Goal: Transaction & Acquisition: Purchase product/service

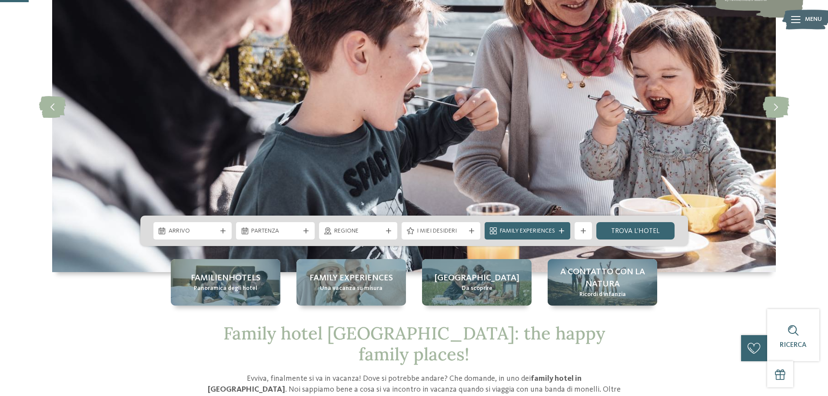
scroll to position [87, 0]
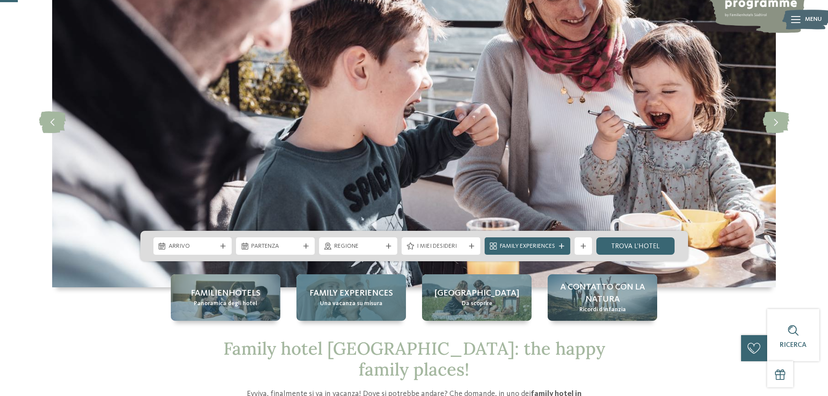
click at [352, 304] on span "Una vacanza su misura" at bounding box center [351, 303] width 63 height 9
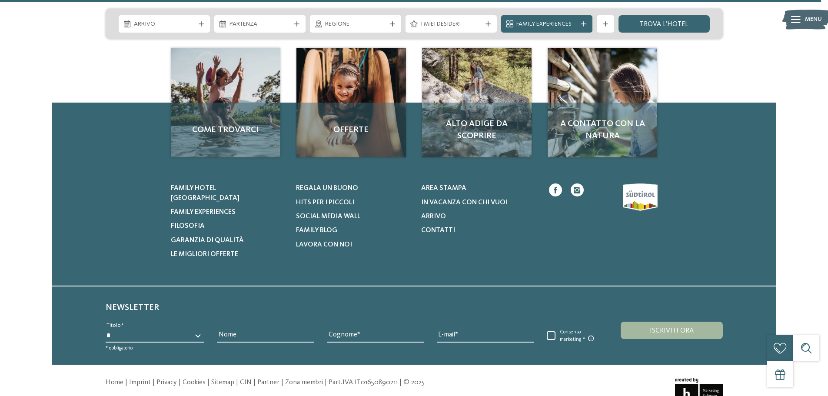
scroll to position [4127, 0]
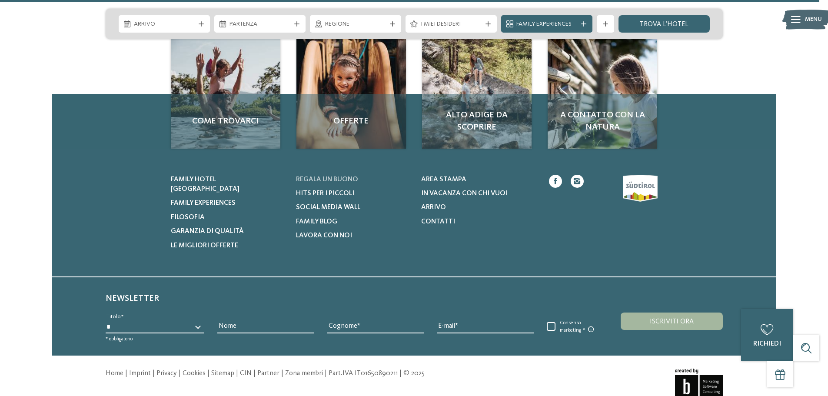
click at [345, 175] on link "Regala un buono" at bounding box center [353, 180] width 114 height 10
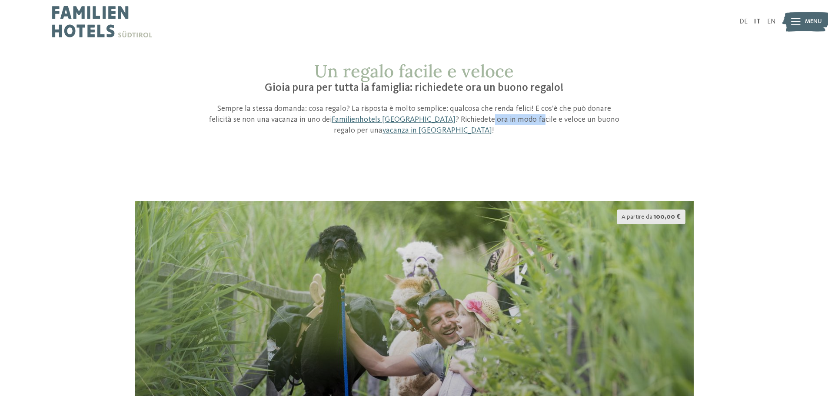
drag, startPoint x: 423, startPoint y: 121, endPoint x: 470, endPoint y: 121, distance: 47.4
click at [470, 121] on p "Sempre la stessa domanda: cosa regalo? La risposta è molto semplice: qualcosa c…" at bounding box center [414, 119] width 413 height 33
click at [477, 145] on div "Un regalo facile e veloce Gioia pura per tutta la famiglia: richiedete ora un b…" at bounding box center [414, 291] width 828 height 461
click at [488, 115] on p "Sempre la stessa domanda: cosa regalo? La risposta è molto semplice: qualcosa c…" at bounding box center [414, 119] width 413 height 33
click at [487, 119] on p "Sempre la stessa domanda: cosa regalo? La risposta è molto semplice: qualcosa c…" at bounding box center [414, 119] width 413 height 33
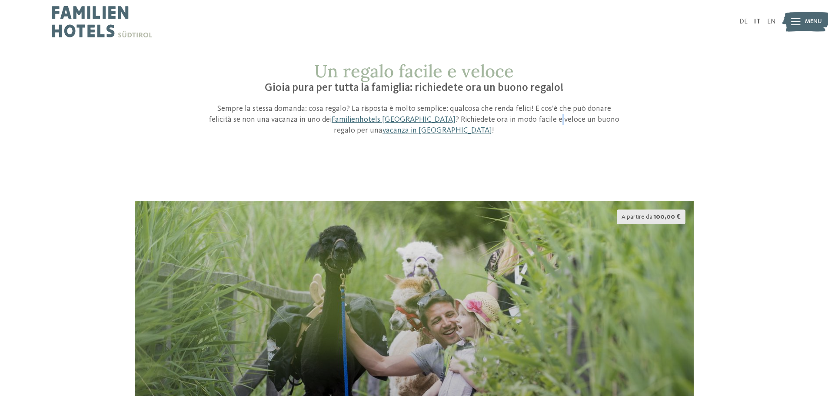
click at [487, 119] on p "Sempre la stessa domanda: cosa regalo? La risposta è molto semplice: qualcosa c…" at bounding box center [414, 119] width 413 height 33
click at [377, 119] on link "Familienhotels Südtirol" at bounding box center [393, 120] width 124 height 8
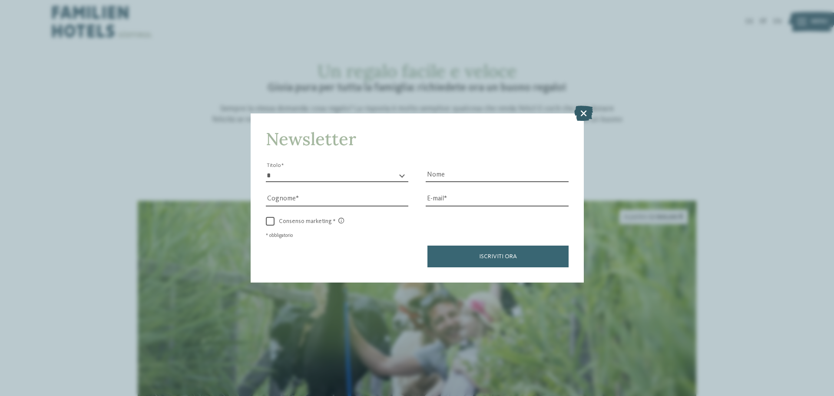
click at [585, 109] on icon at bounding box center [583, 113] width 19 height 15
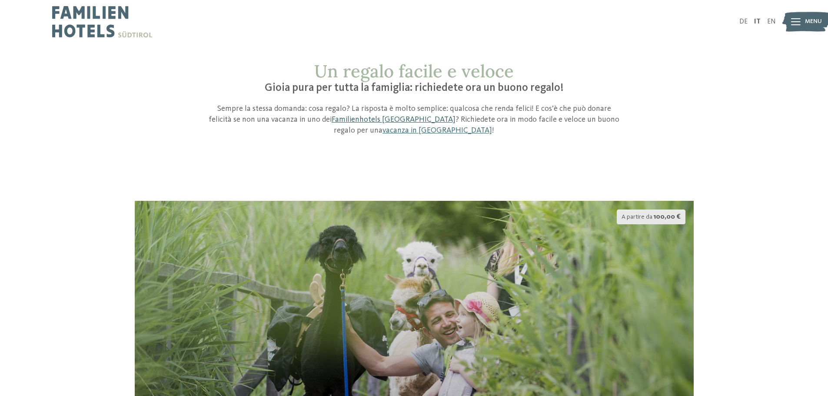
click at [341, 118] on link "Familienhotels Südtirol" at bounding box center [393, 120] width 124 height 8
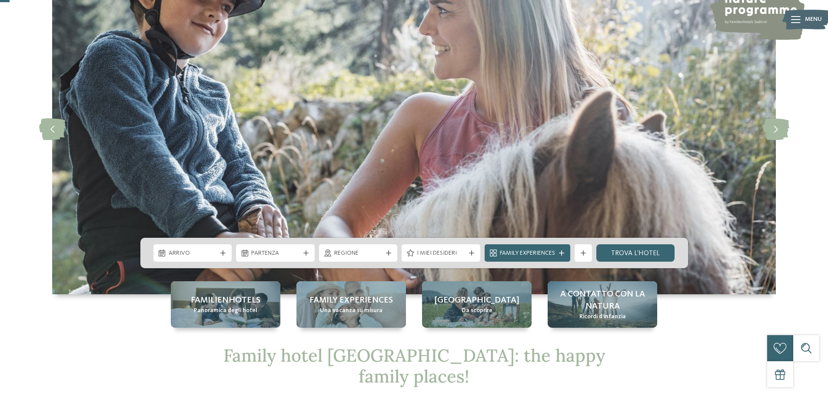
scroll to position [130, 0]
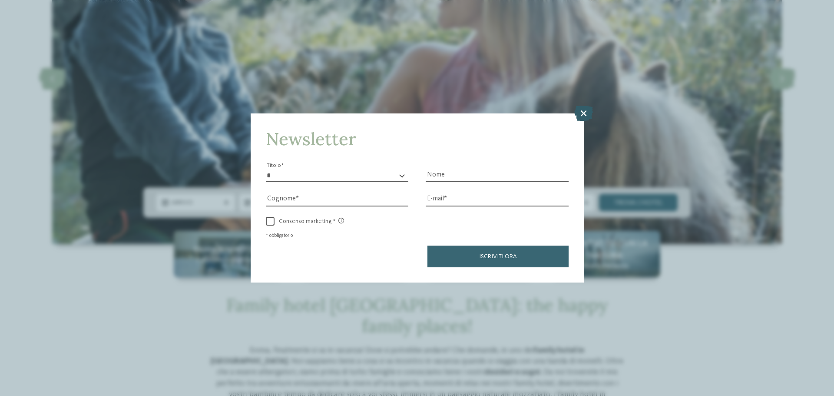
click at [580, 107] on icon at bounding box center [583, 113] width 19 height 15
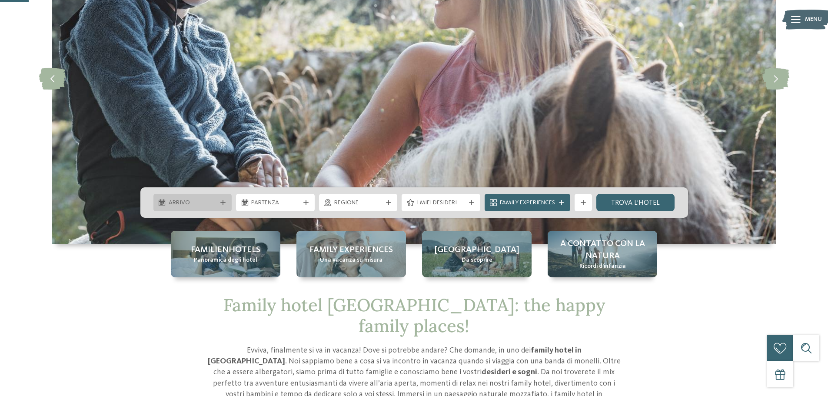
click at [217, 203] on div "Arrivo" at bounding box center [192, 203] width 53 height 10
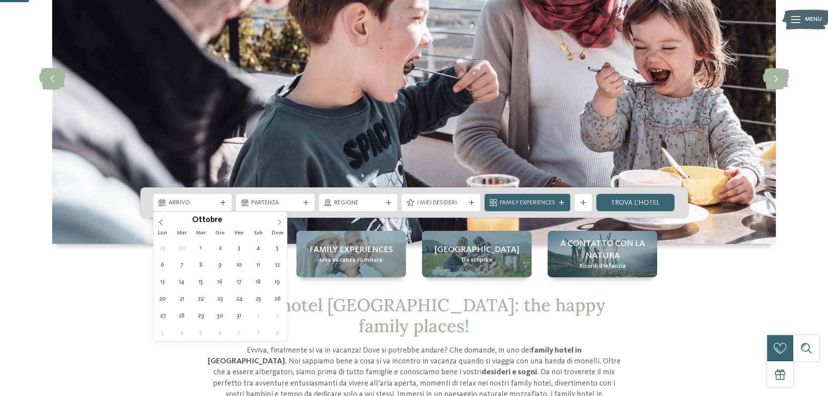
click at [276, 223] on span at bounding box center [279, 219] width 15 height 15
click at [277, 223] on icon at bounding box center [279, 222] width 6 height 6
click at [278, 222] on icon at bounding box center [279, 222] width 6 height 6
type input "****"
click at [281, 219] on icon at bounding box center [279, 222] width 6 height 6
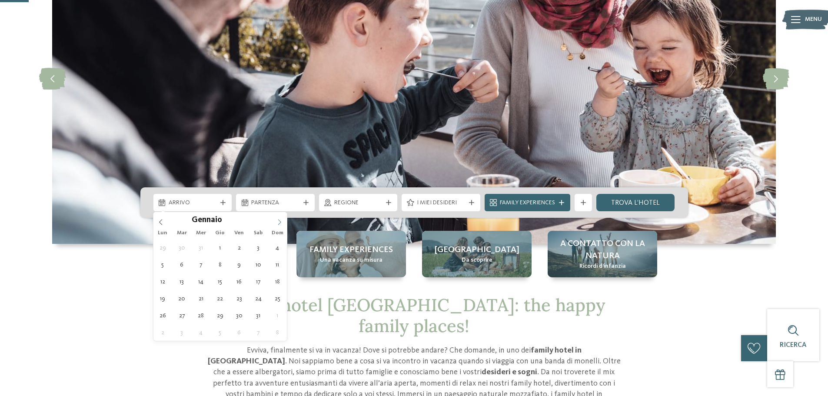
click at [281, 219] on icon at bounding box center [279, 222] width 6 height 6
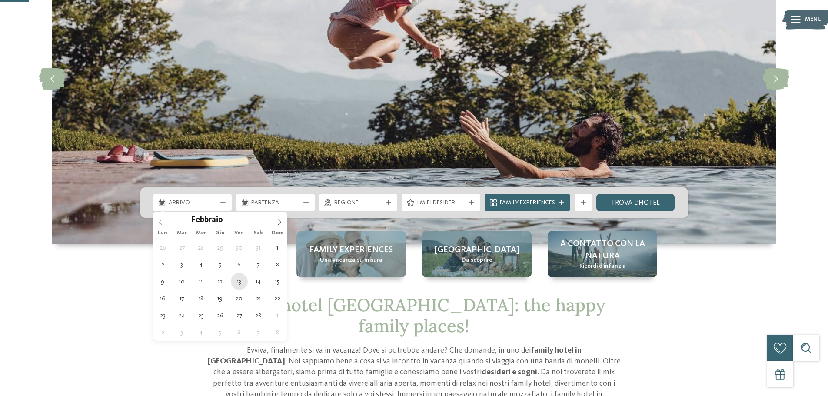
type div "13.02.2026"
type input "****"
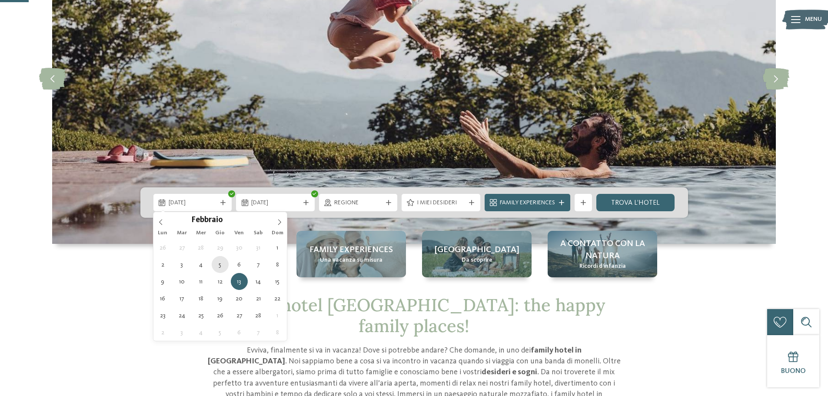
type div "05.02.2026"
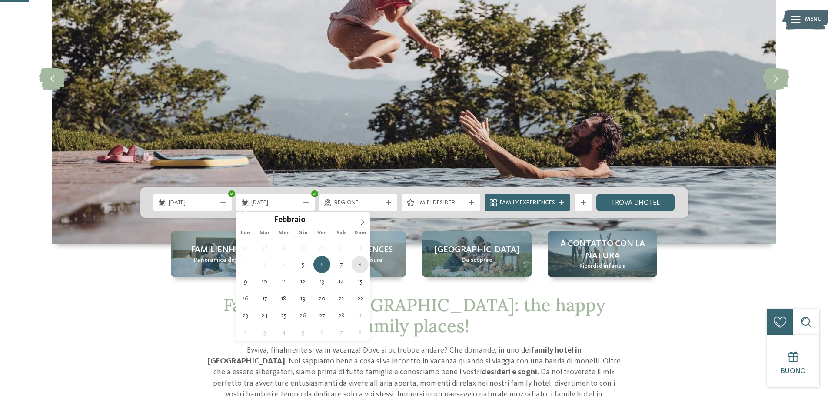
type div "08.02.2026"
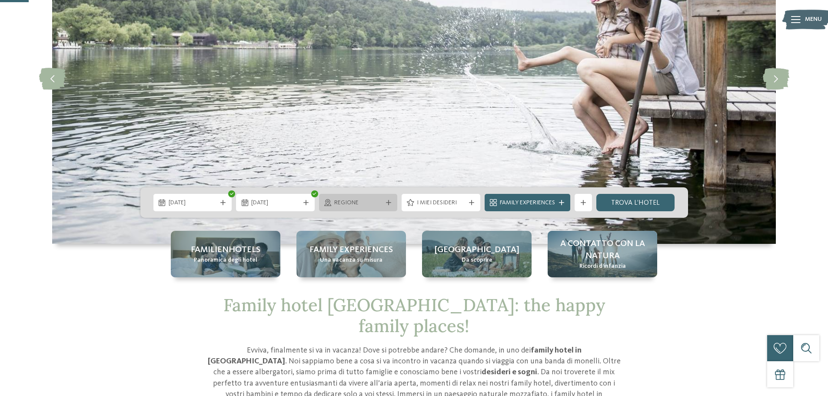
click at [388, 207] on div "Regione" at bounding box center [358, 202] width 79 height 17
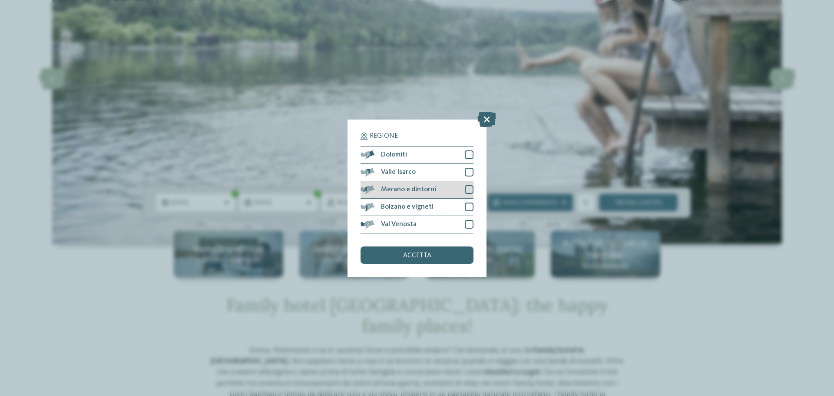
click at [383, 191] on span "Merano e dintorni" at bounding box center [408, 189] width 55 height 7
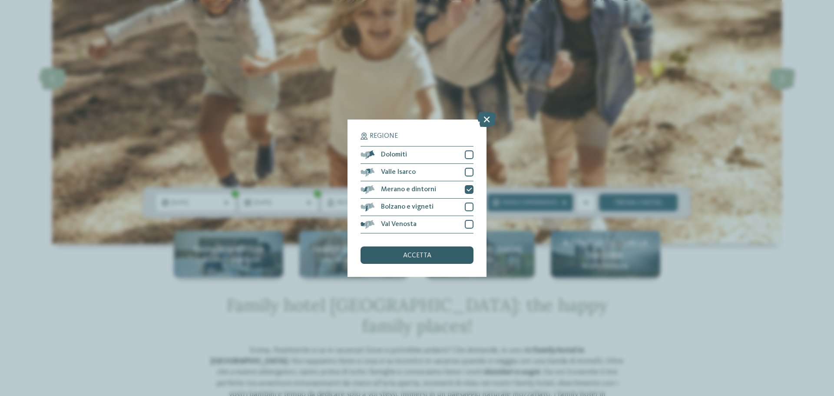
click at [401, 255] on div "accetta" at bounding box center [417, 254] width 113 height 17
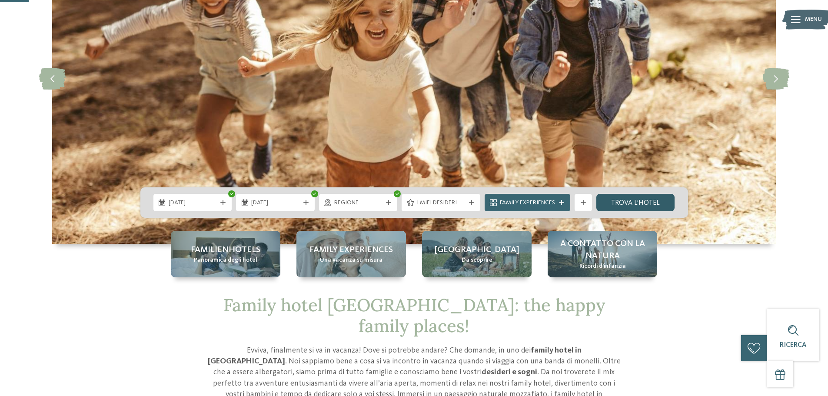
click at [643, 201] on link "trova l’hotel" at bounding box center [635, 202] width 79 height 17
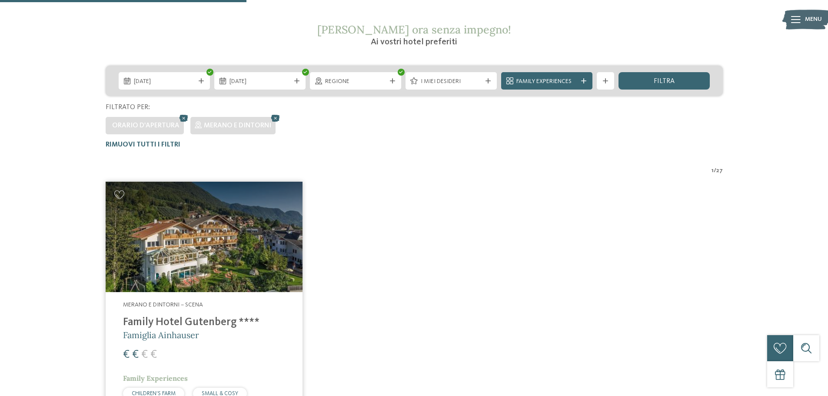
scroll to position [155, 0]
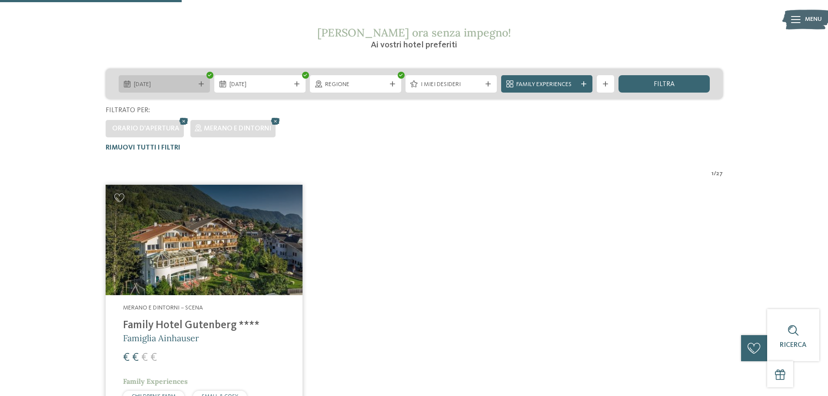
click at [209, 77] on div at bounding box center [209, 75] width 7 height 7
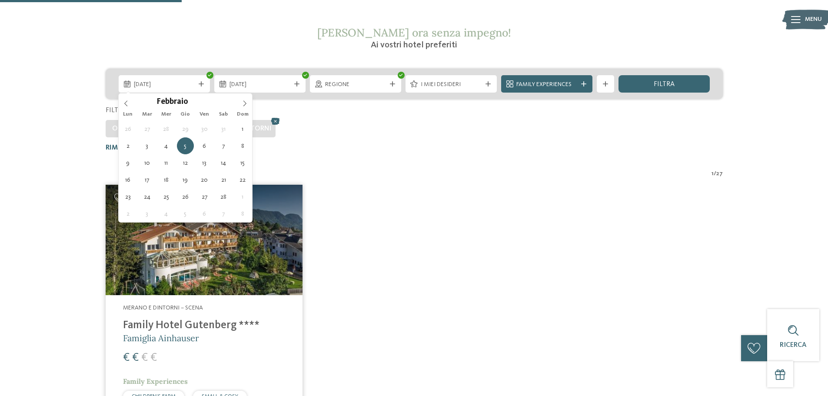
click at [286, 117] on div "Orario d'apertura Merano e dintorni" at bounding box center [414, 127] width 617 height 22
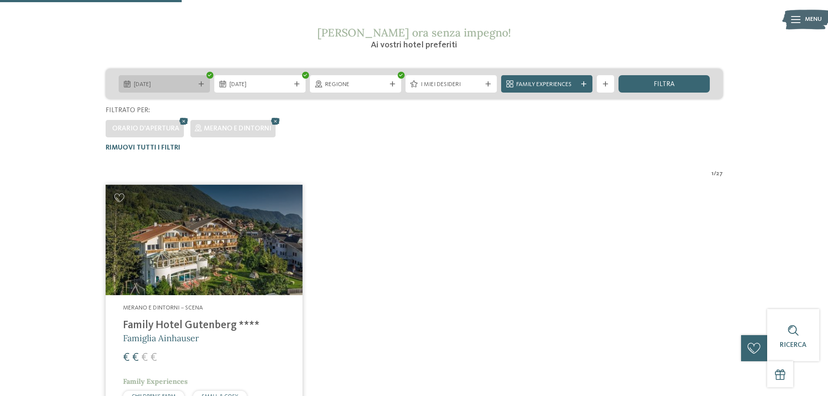
click at [202, 83] on icon at bounding box center [201, 83] width 5 height 5
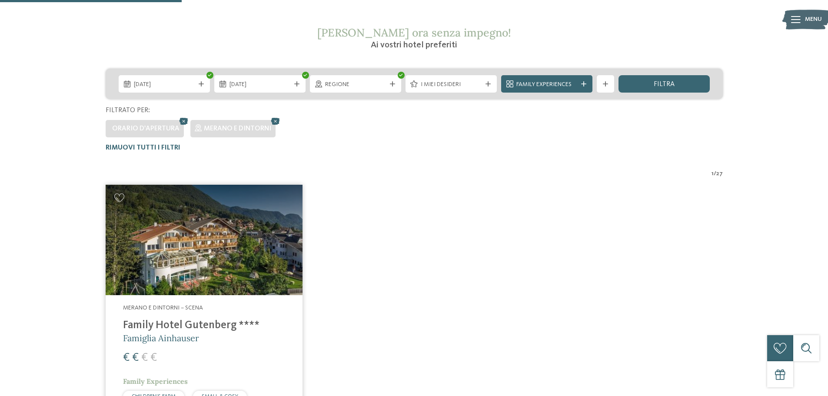
click at [341, 121] on div "Orario d'apertura Merano e dintorni" at bounding box center [414, 127] width 617 height 22
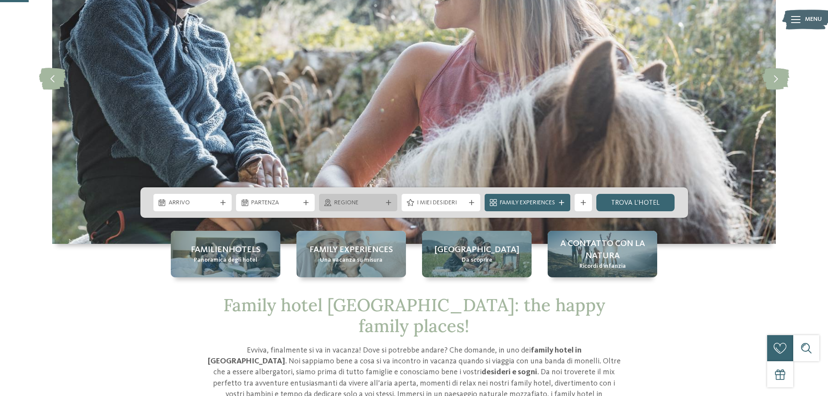
click at [391, 204] on div at bounding box center [388, 202] width 9 height 5
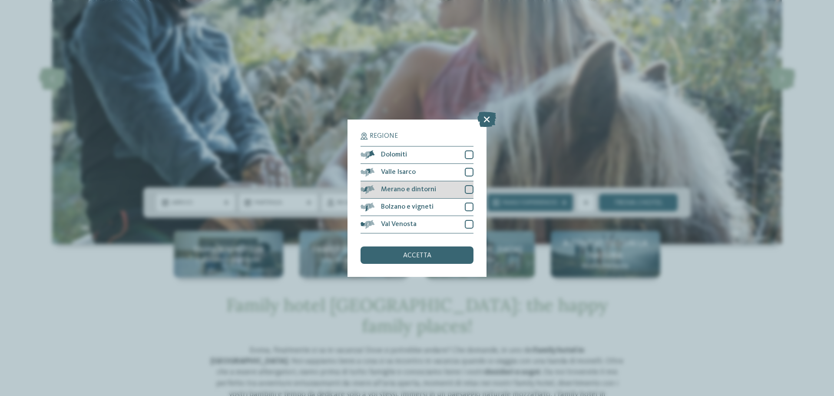
click at [415, 185] on div "Merano e dintorni" at bounding box center [417, 189] width 113 height 17
click at [456, 204] on div "Bolzano e vigneti" at bounding box center [417, 207] width 113 height 17
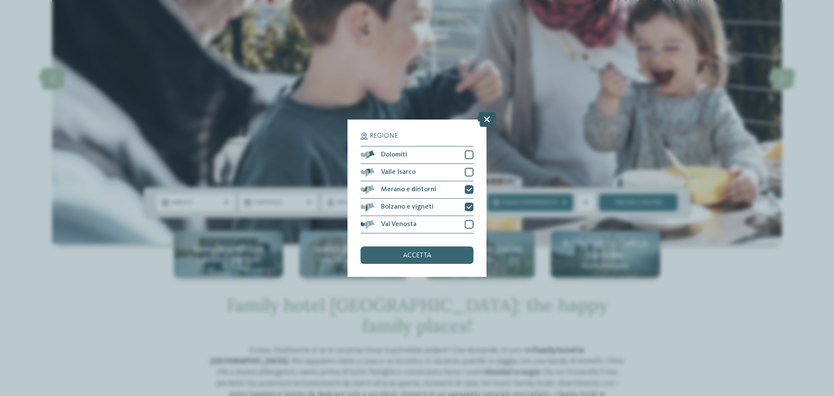
click at [485, 121] on icon at bounding box center [486, 118] width 19 height 15
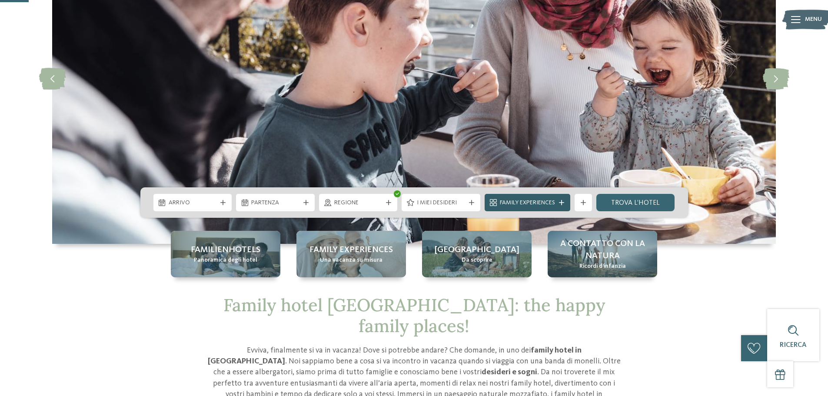
click at [563, 202] on icon at bounding box center [561, 202] width 5 height 5
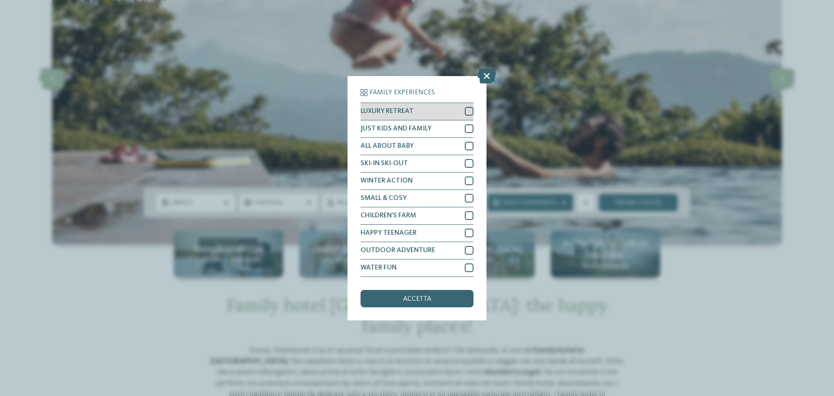
click at [465, 112] on div at bounding box center [469, 111] width 9 height 9
click at [469, 123] on div "JUST KIDS AND FAMILY" at bounding box center [417, 128] width 113 height 17
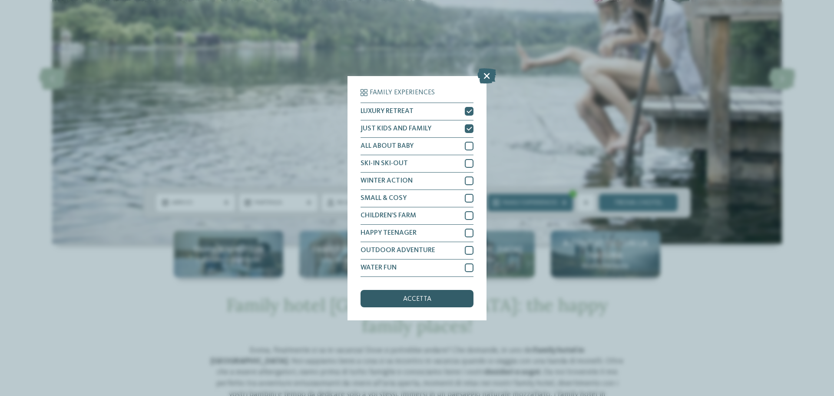
click at [426, 299] on span "accetta" at bounding box center [417, 298] width 28 height 7
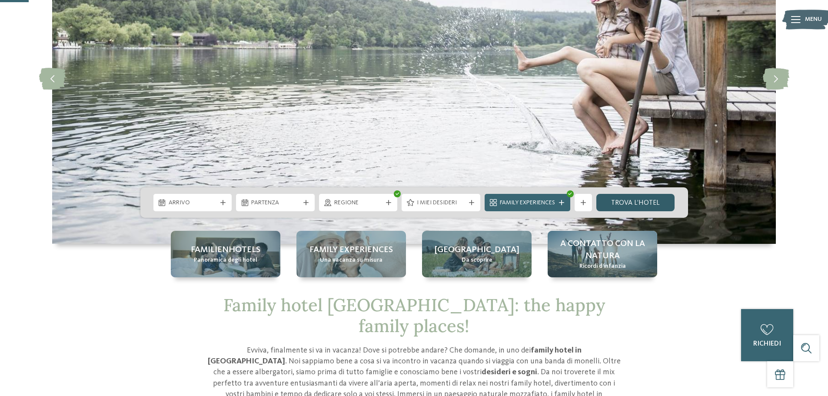
click at [605, 202] on link "trova l’hotel" at bounding box center [635, 202] width 79 height 17
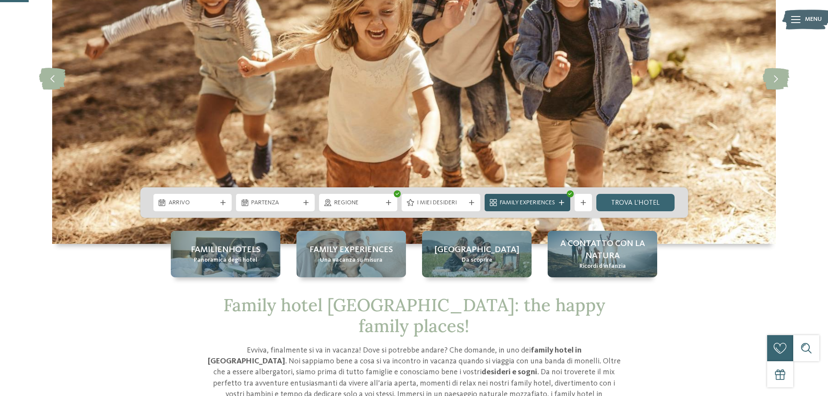
click at [563, 207] on div "Family Experiences" at bounding box center [527, 202] width 86 height 17
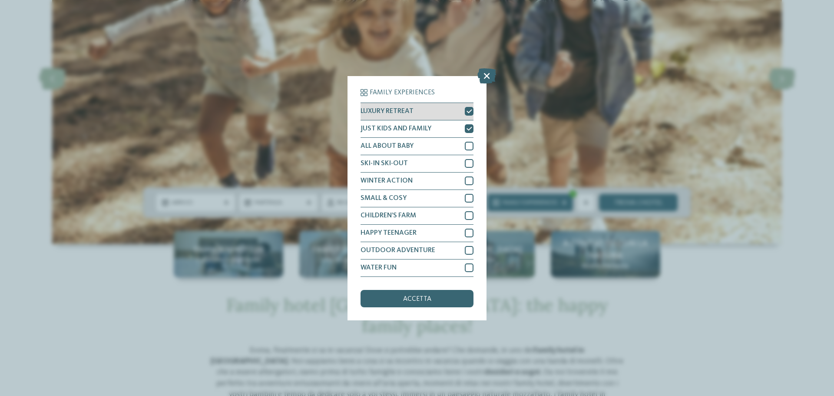
click at [467, 112] on icon at bounding box center [470, 111] width 6 height 5
click at [467, 129] on icon at bounding box center [470, 128] width 6 height 5
click at [442, 302] on div "accetta" at bounding box center [417, 298] width 113 height 17
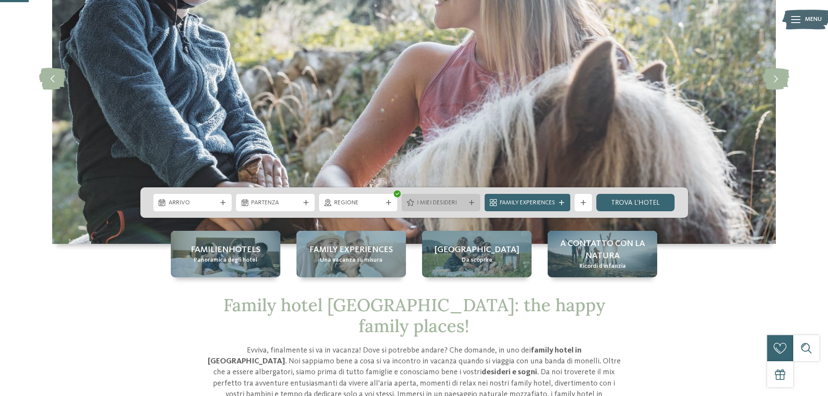
click at [435, 201] on span "I miei desideri" at bounding box center [441, 203] width 48 height 9
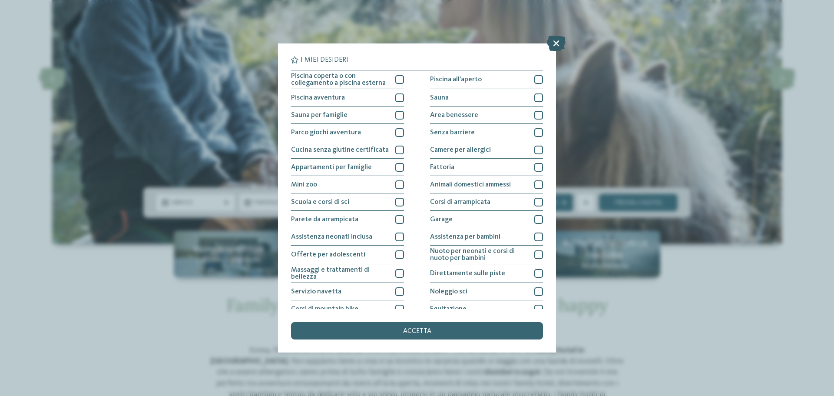
click at [557, 41] on icon at bounding box center [556, 43] width 19 height 15
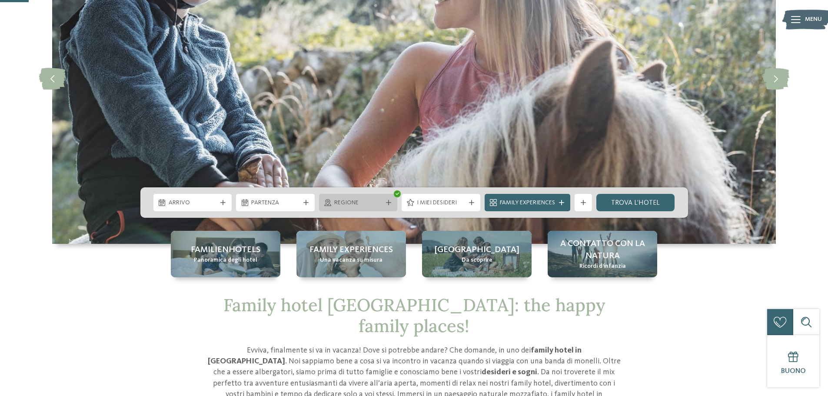
click at [392, 197] on div "Regione" at bounding box center [358, 202] width 79 height 17
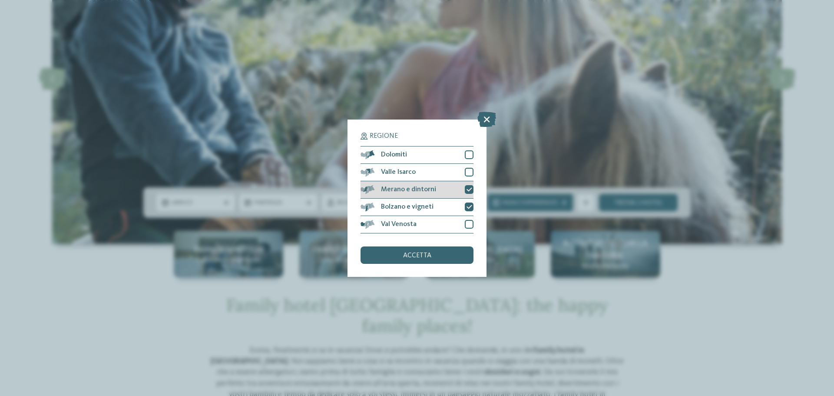
click at [470, 189] on icon at bounding box center [470, 189] width 6 height 5
click at [462, 211] on div "Bolzano e vigneti" at bounding box center [417, 207] width 113 height 17
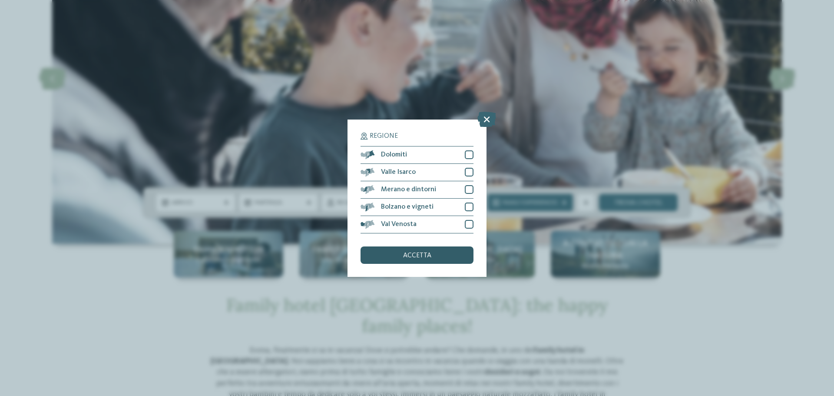
click at [441, 256] on div "accetta" at bounding box center [417, 254] width 113 height 17
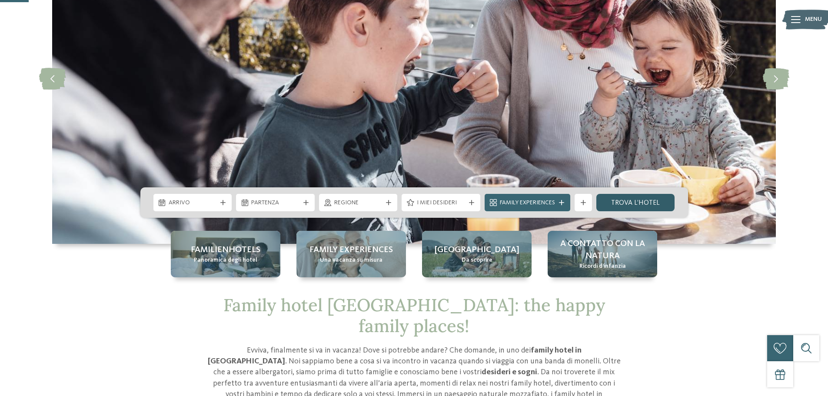
click at [612, 205] on link "trova l’hotel" at bounding box center [635, 202] width 79 height 17
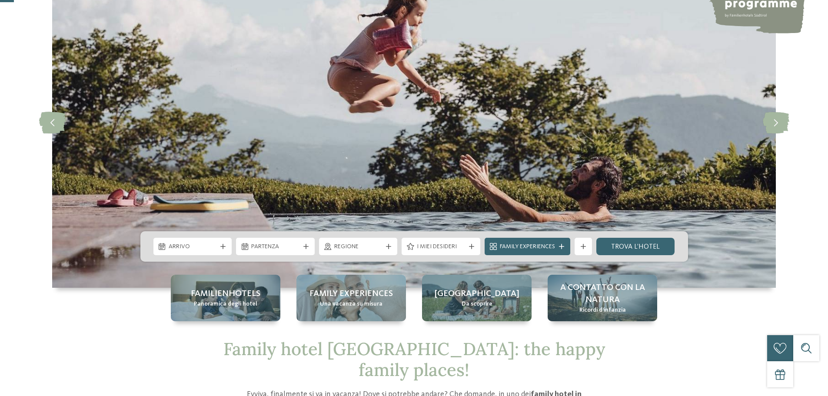
scroll to position [87, 0]
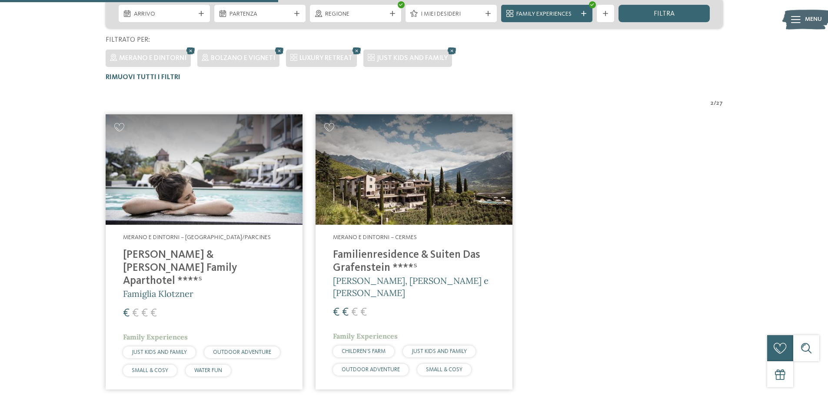
scroll to position [242, 0]
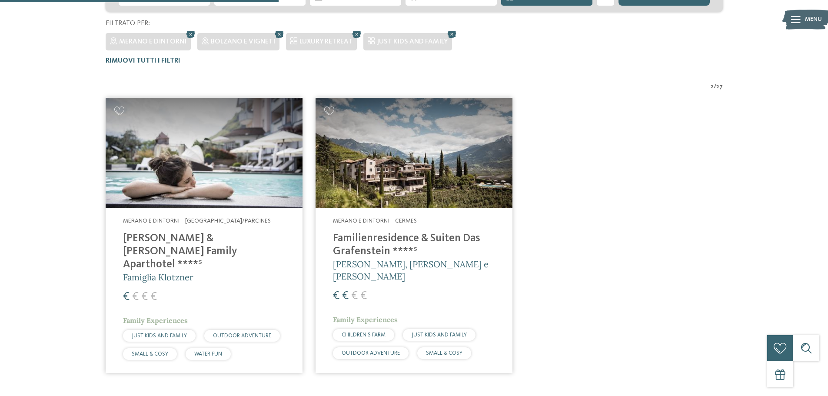
click at [457, 239] on h4 "Familienresidence & Suiten Das Grafenstein ****ˢ" at bounding box center [414, 245] width 162 height 26
drag, startPoint x: 232, startPoint y: 157, endPoint x: 240, endPoint y: 177, distance: 21.2
click at [232, 157] on img at bounding box center [204, 153] width 197 height 111
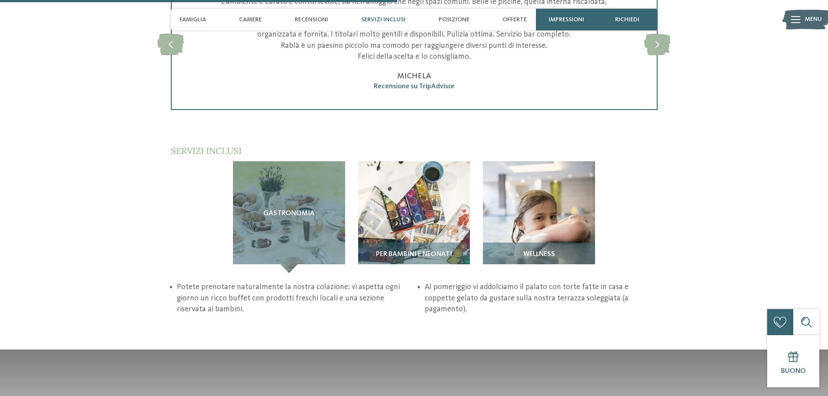
scroll to position [1303, 0]
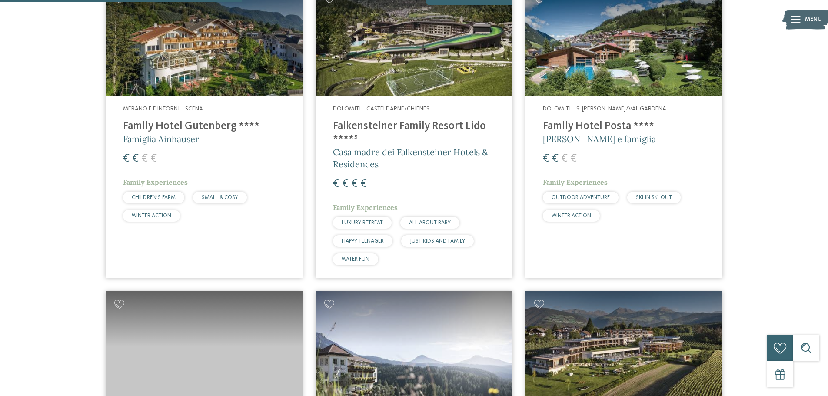
scroll to position [869, 0]
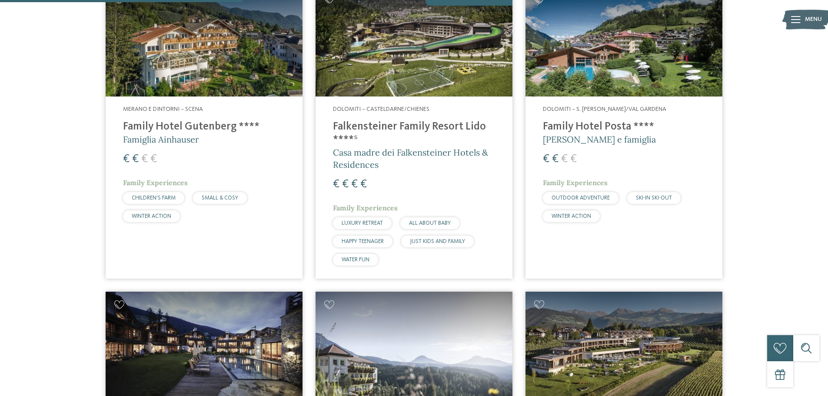
click at [384, 131] on h4 "Falkensteiner Family Resort Lido ****ˢ" at bounding box center [414, 133] width 162 height 26
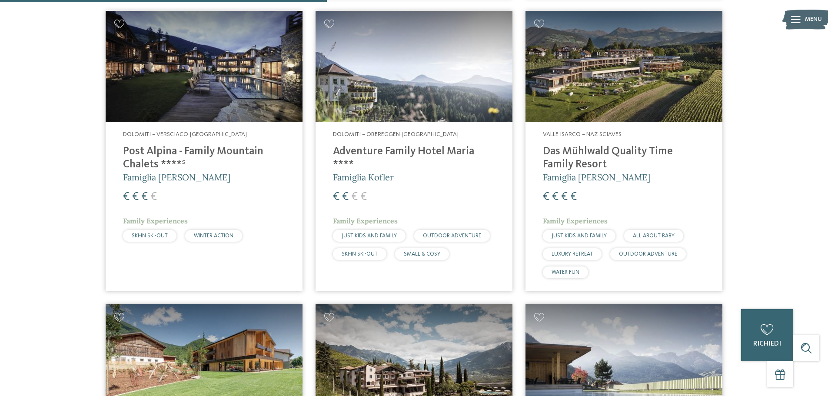
scroll to position [1173, 0]
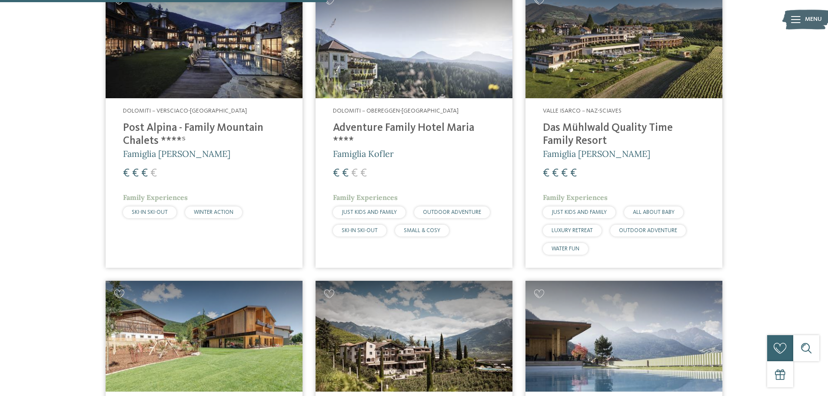
click at [614, 128] on h4 "Das Mühlwald Quality Time Family Resort" at bounding box center [624, 135] width 162 height 26
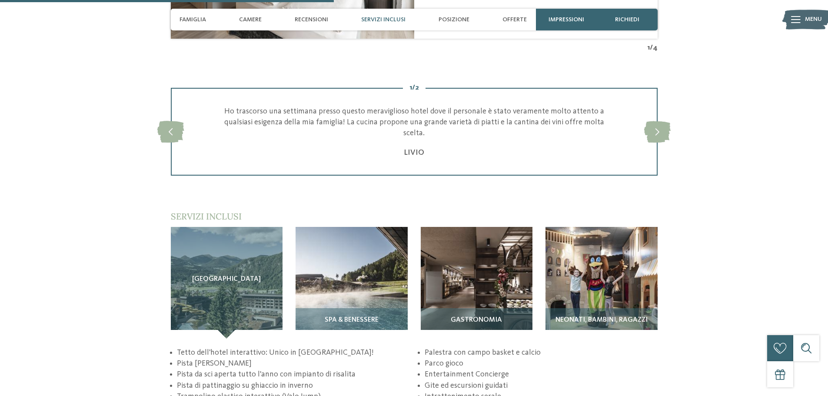
scroll to position [1216, 0]
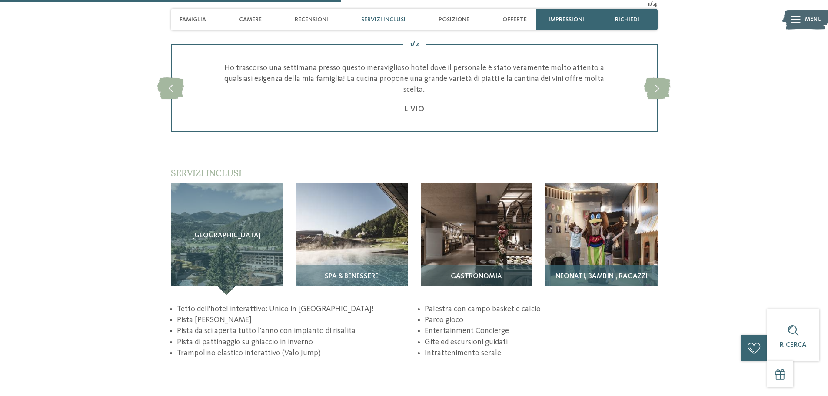
click at [646, 233] on img at bounding box center [601, 239] width 112 height 112
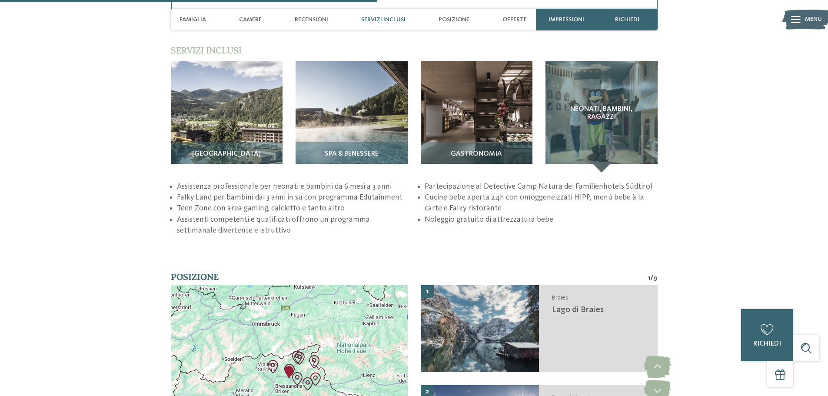
scroll to position [1347, 0]
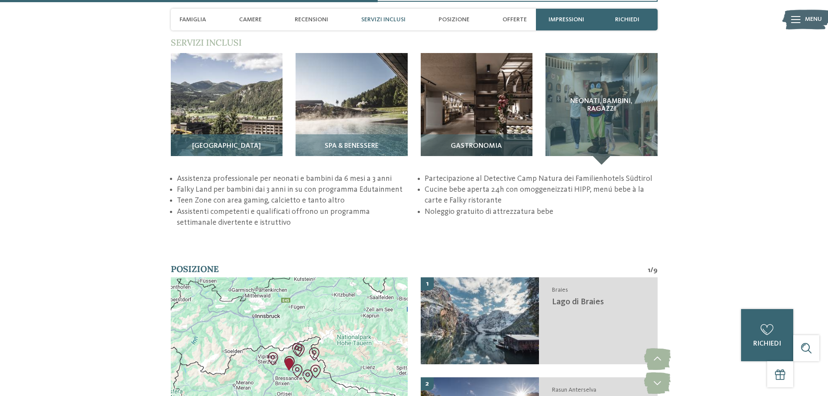
click at [244, 139] on div "Sky Adventure Park" at bounding box center [227, 149] width 112 height 30
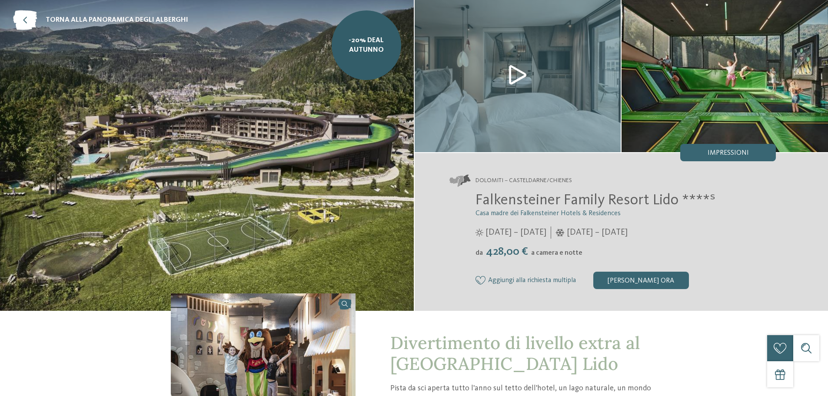
scroll to position [0, 0]
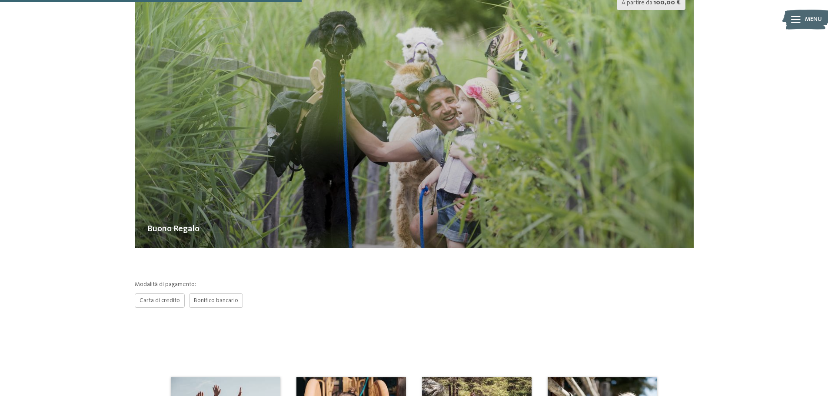
scroll to position [217, 0]
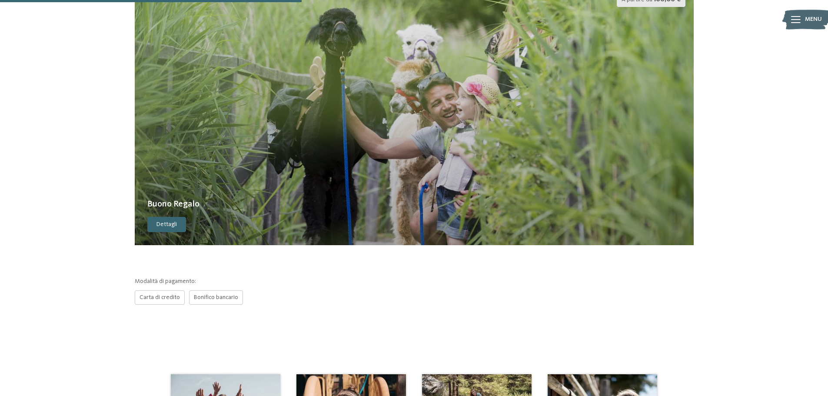
click at [168, 224] on span "Dettagli" at bounding box center [166, 224] width 20 height 9
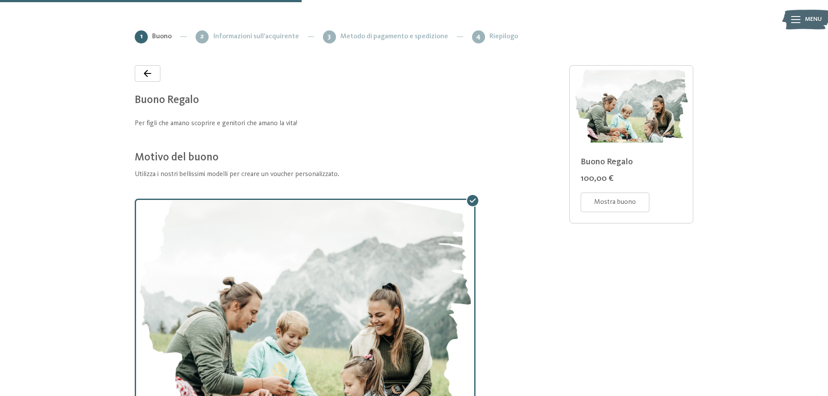
scroll to position [128, 0]
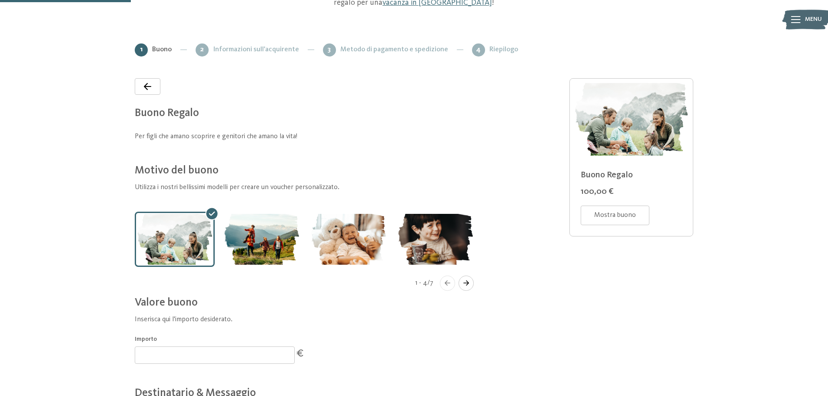
drag, startPoint x: 241, startPoint y: 133, endPoint x: 269, endPoint y: 135, distance: 28.3
click at [269, 135] on p "Per figli che amano scoprire e genitori che amano la vita!" at bounding box center [309, 137] width 348 height 10
click at [361, 138] on p "Per figli che amano scoprire e genitori che amano la vita!" at bounding box center [309, 137] width 348 height 10
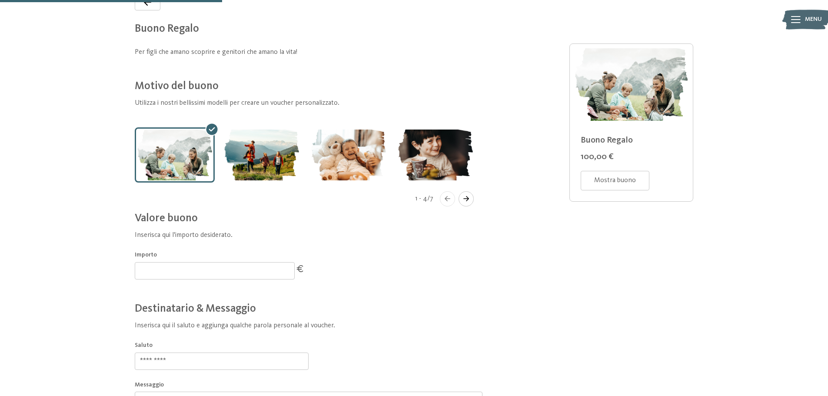
scroll to position [217, 0]
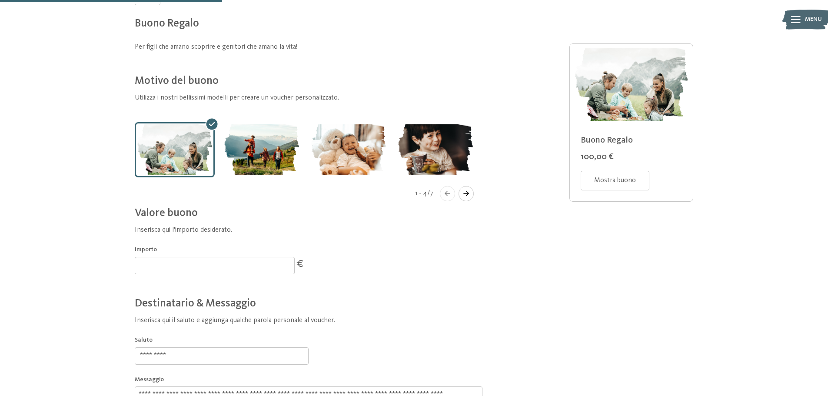
click at [465, 195] on icon "Navigate to next slide" at bounding box center [466, 193] width 14 height 5
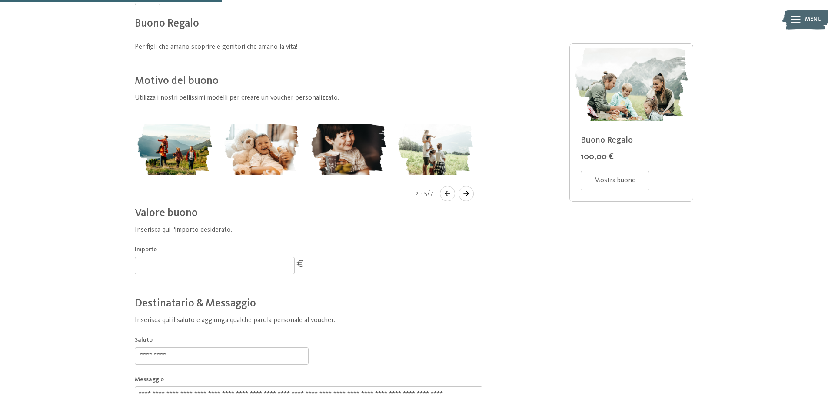
click at [465, 195] on icon "Navigate to next slide" at bounding box center [466, 193] width 14 height 5
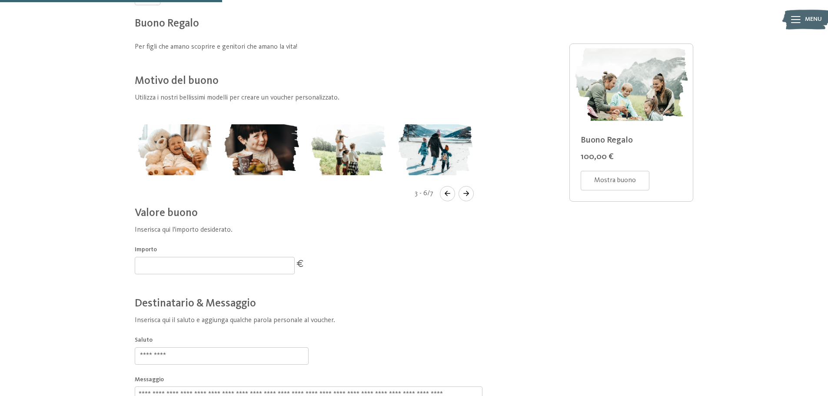
click at [465, 195] on icon "Navigate to next slide" at bounding box center [466, 193] width 14 height 5
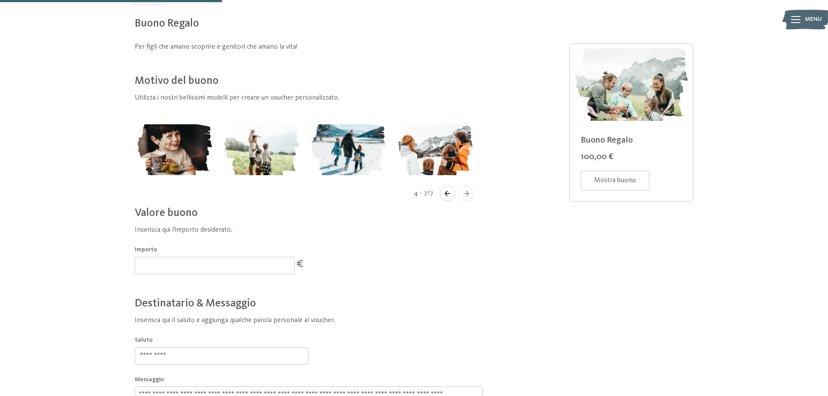
click at [465, 195] on icon "Navigate to next slide" at bounding box center [466, 193] width 14 height 5
click at [447, 195] on icon "Navigate to previous slide" at bounding box center [447, 193] width 14 height 5
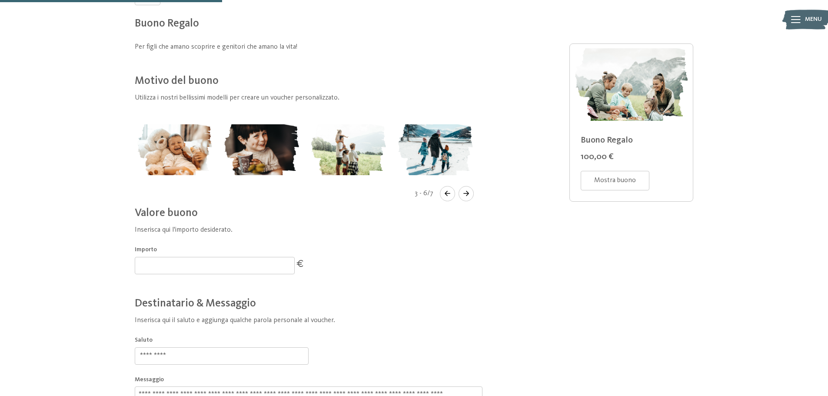
click at [447, 195] on icon "Navigate to previous slide" at bounding box center [447, 193] width 14 height 5
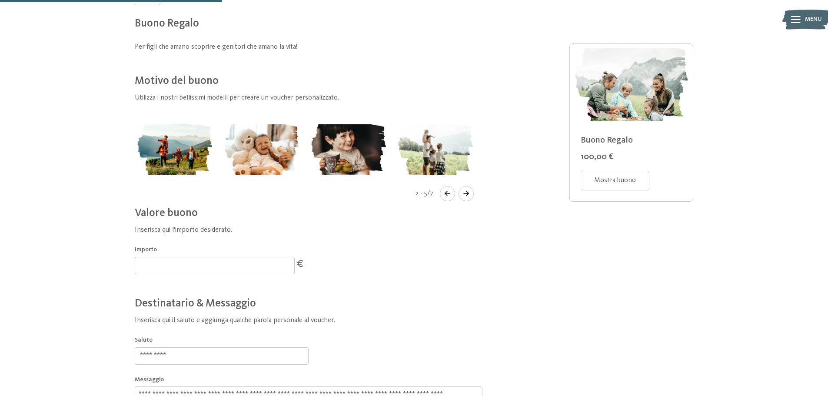
click at [447, 195] on icon "Navigate to previous slide" at bounding box center [447, 193] width 14 height 5
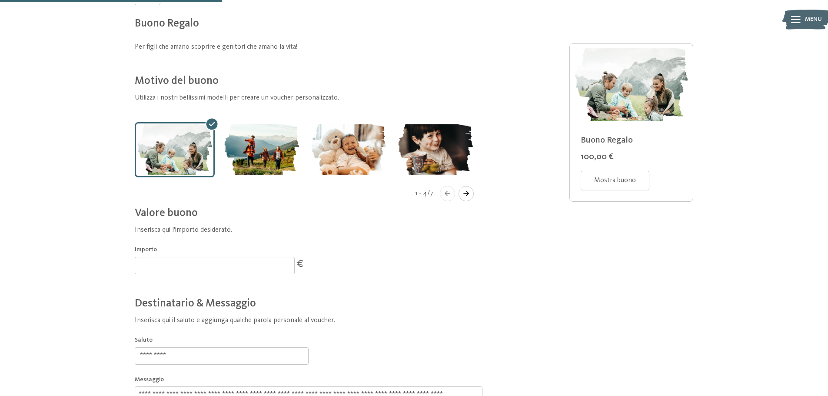
click at [447, 195] on icon "Navigate to previous slide" at bounding box center [447, 193] width 14 height 5
click at [467, 197] on button "Navigate to next slide" at bounding box center [465, 193] width 15 height 15
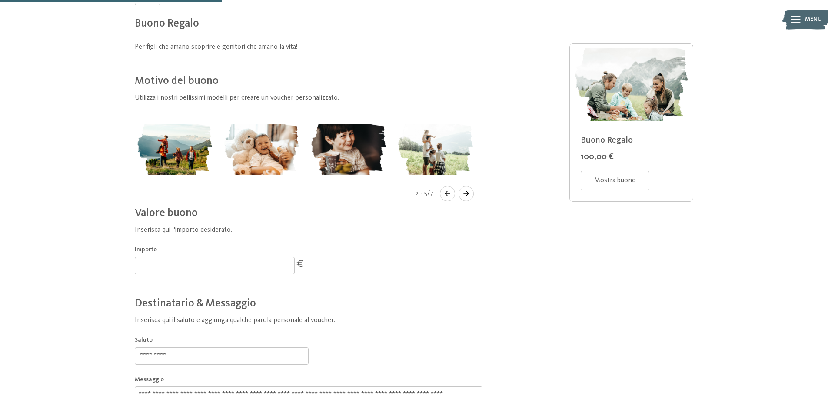
click at [467, 197] on button "Navigate to next slide" at bounding box center [465, 193] width 15 height 15
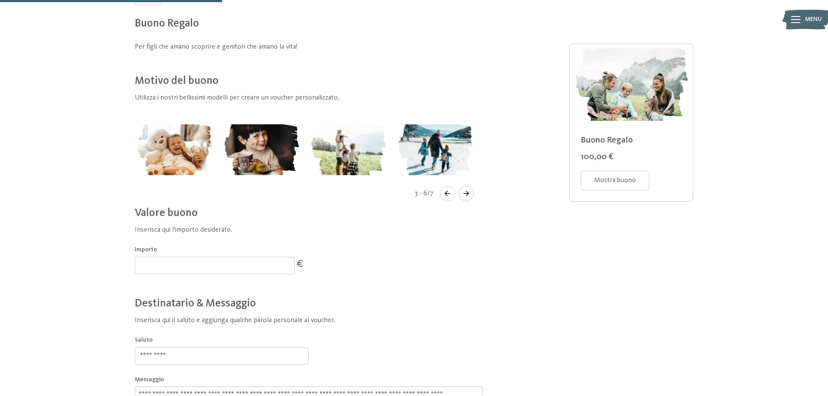
click at [467, 197] on button "Navigate to next slide" at bounding box center [465, 193] width 15 height 15
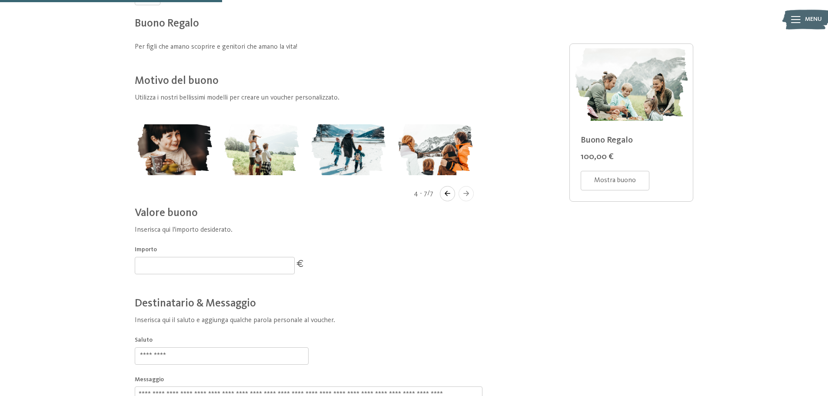
click at [467, 197] on button "Navigate to next slide" at bounding box center [465, 193] width 15 height 15
click at [433, 150] on img "Gallery" at bounding box center [435, 149] width 80 height 55
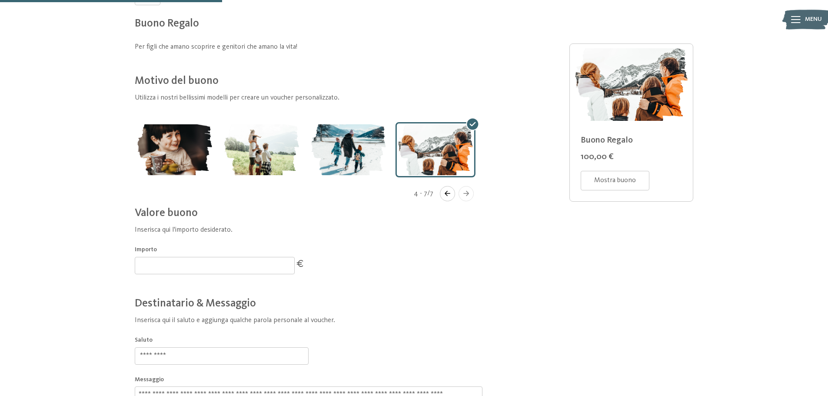
click at [286, 158] on img "Gallery" at bounding box center [262, 149] width 80 height 55
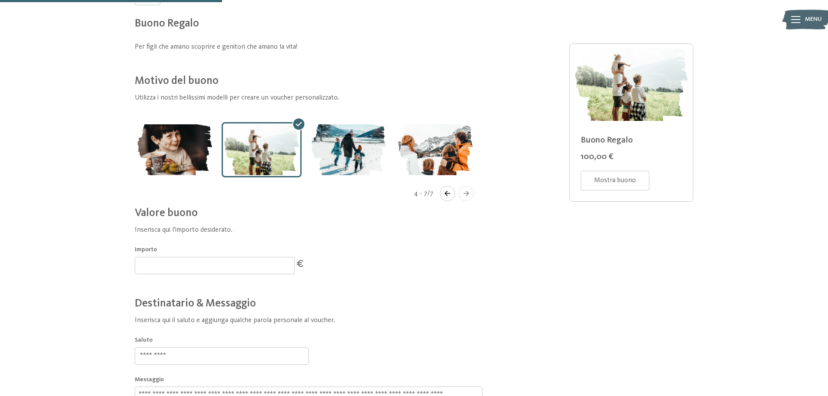
click at [323, 159] on img "Gallery" at bounding box center [348, 149] width 80 height 55
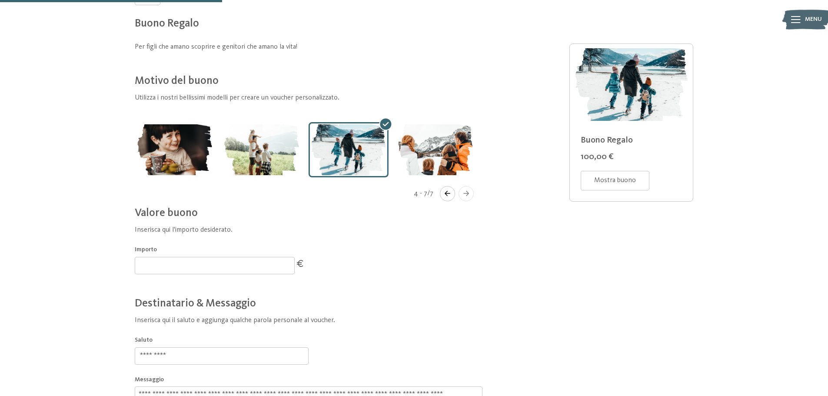
click at [166, 156] on img "Gallery" at bounding box center [174, 149] width 80 height 55
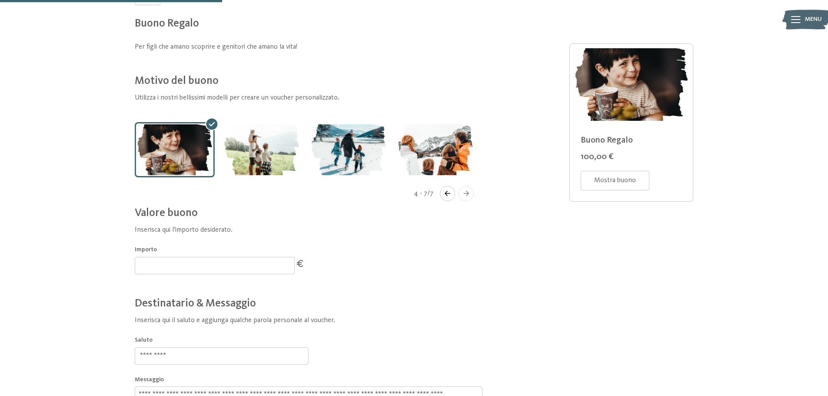
click at [450, 192] on icon "Navigate to previous slide" at bounding box center [447, 193] width 14 height 5
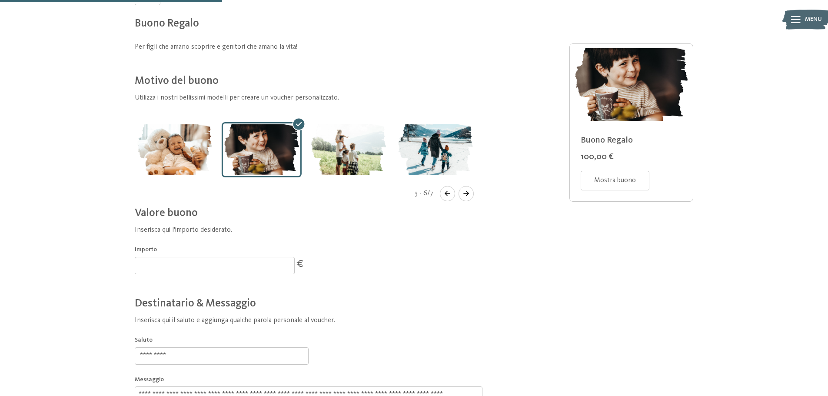
click at [450, 192] on icon "Navigate to previous slide" at bounding box center [447, 193] width 14 height 5
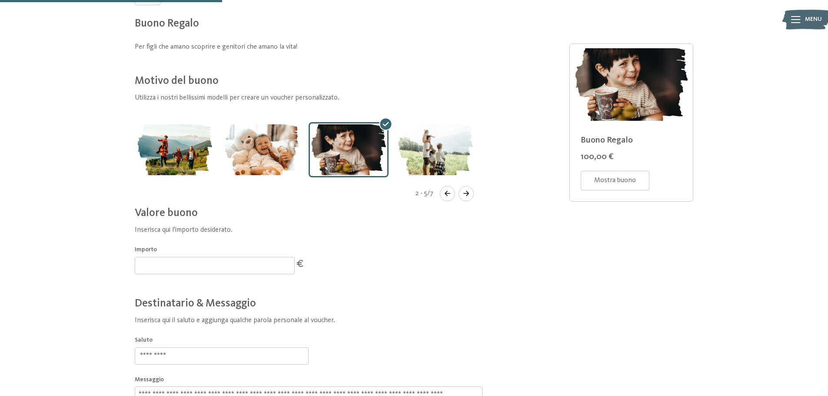
click at [450, 192] on icon "Navigate to previous slide" at bounding box center [447, 193] width 14 height 5
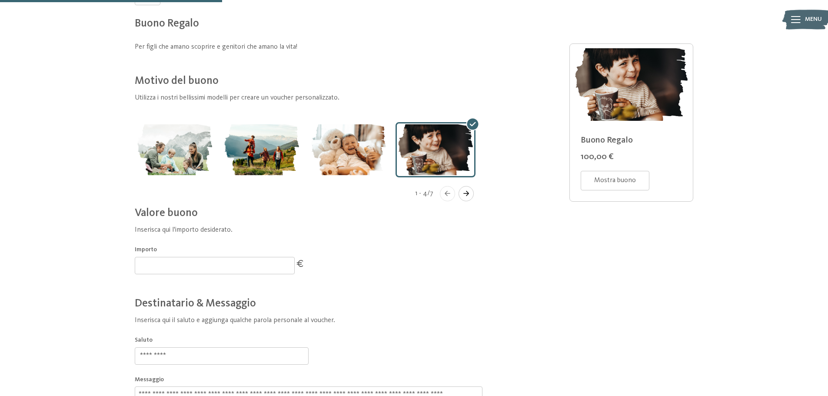
click at [450, 192] on icon "Navigate to previous slide" at bounding box center [447, 193] width 14 height 5
click at [244, 158] on img "Gallery" at bounding box center [262, 149] width 80 height 55
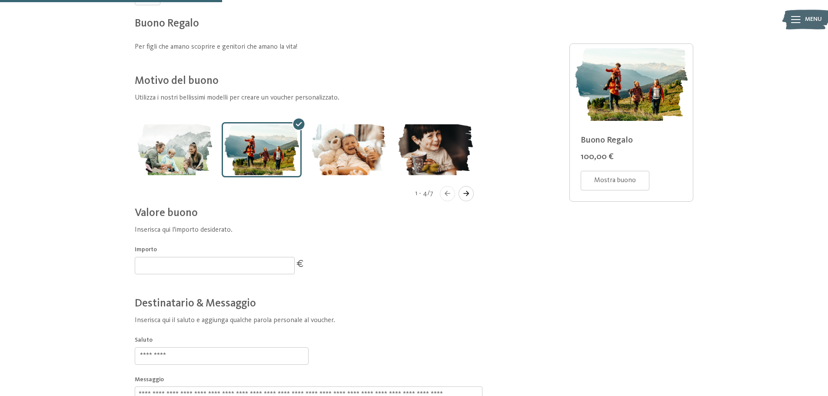
click at [195, 153] on img "Gallery" at bounding box center [175, 149] width 80 height 55
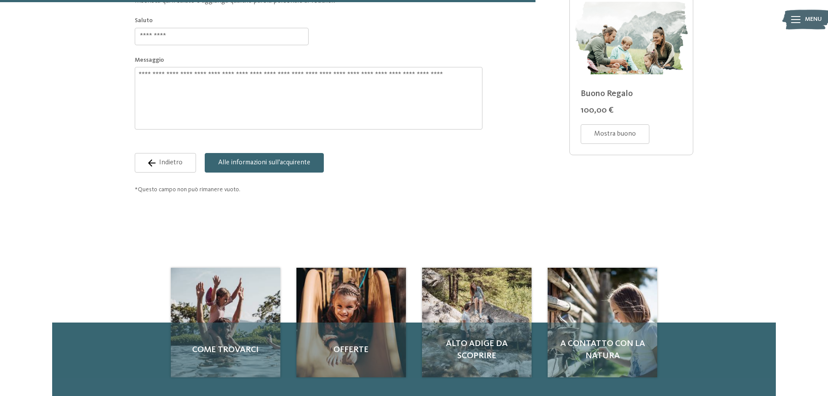
scroll to position [521, 0]
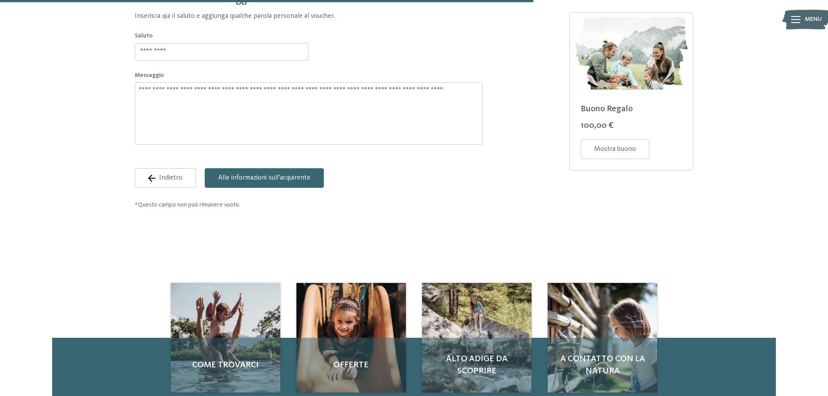
click at [626, 153] on span "Mostra buono" at bounding box center [615, 149] width 42 height 10
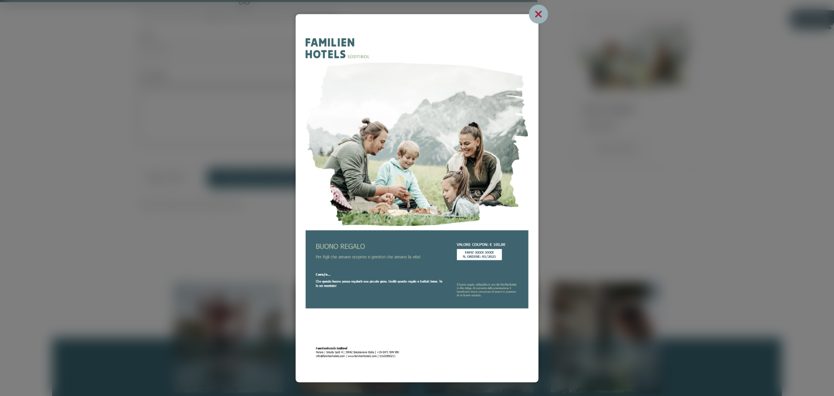
click at [532, 18] on icon at bounding box center [538, 13] width 19 height 19
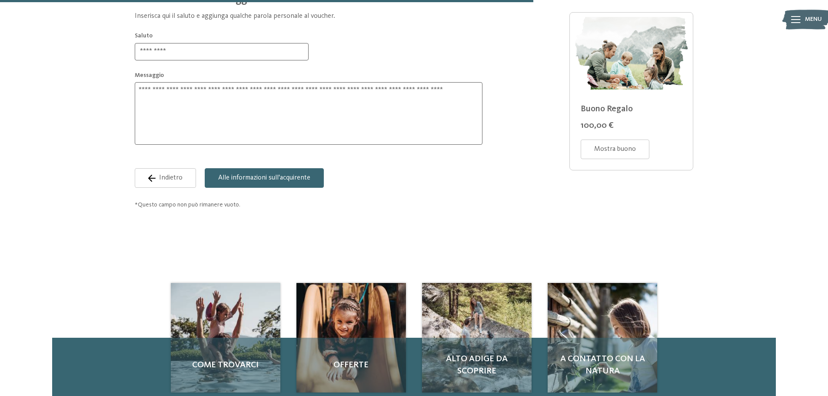
click at [284, 178] on span "Alle informazioni sull'acquirente" at bounding box center [264, 178] width 92 height 10
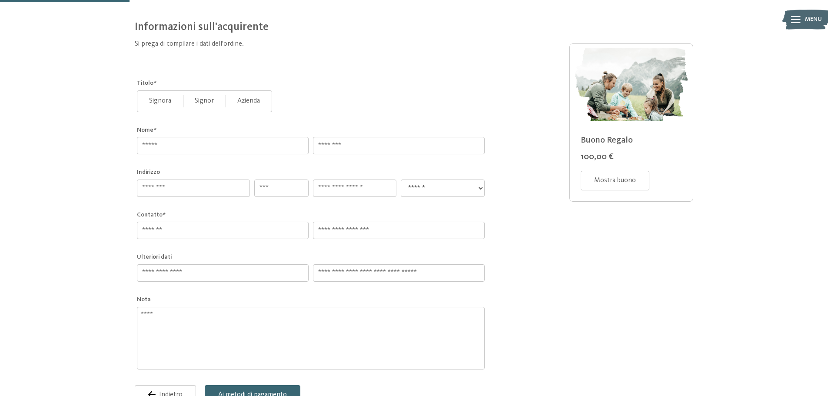
scroll to position [83, 0]
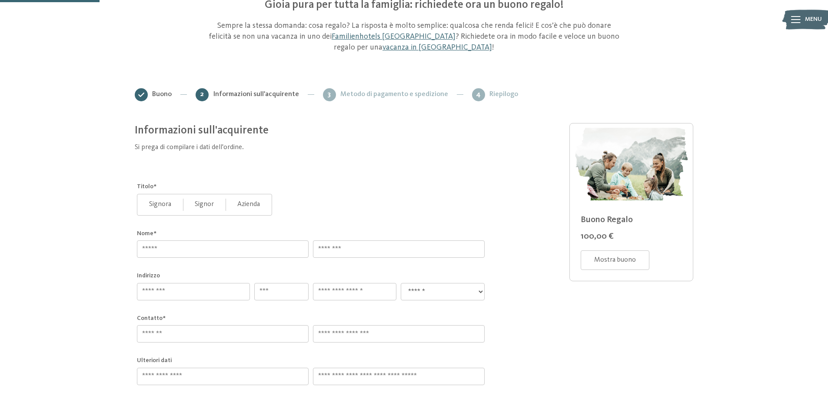
click at [162, 94] on span "Buono" at bounding box center [162, 94] width 20 height 10
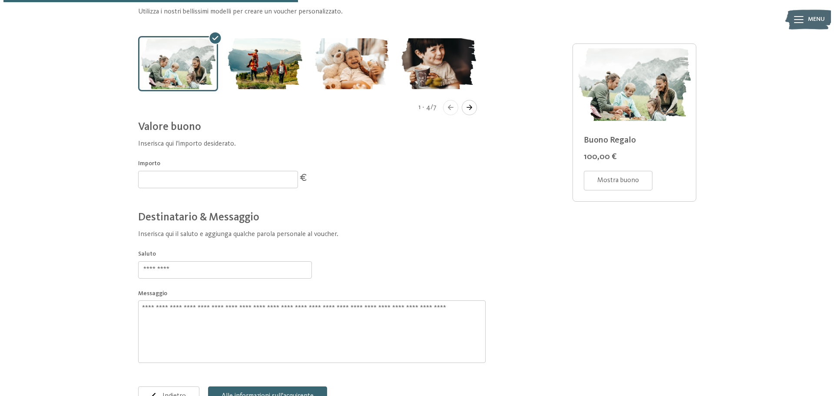
scroll to position [288, 0]
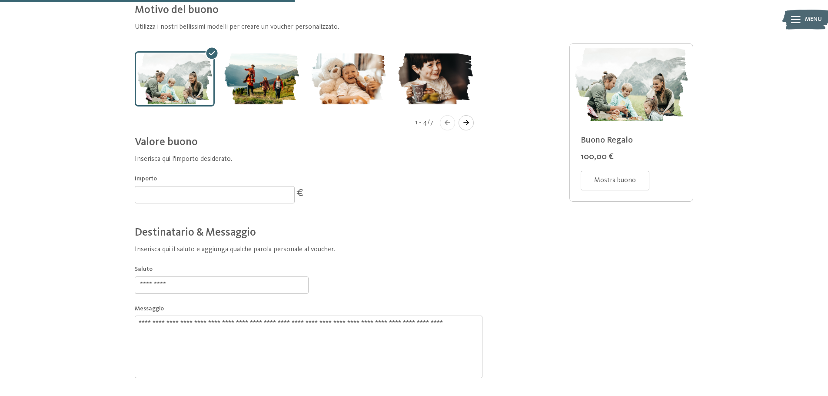
click at [810, 17] on span "Menu" at bounding box center [813, 19] width 17 height 9
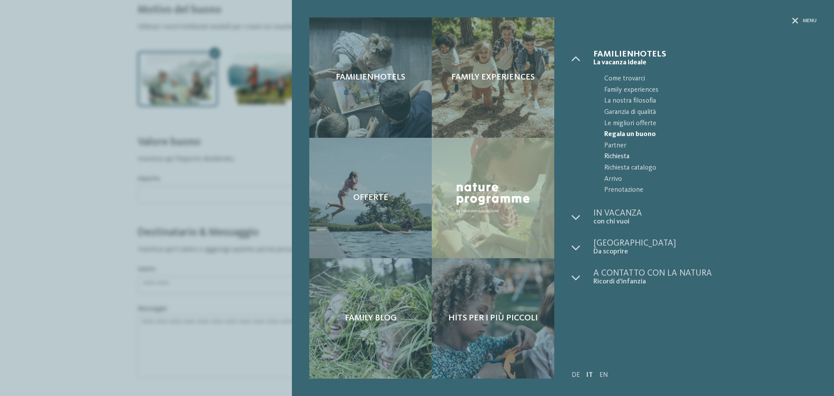
click at [621, 156] on span "Richiesta" at bounding box center [710, 156] width 212 height 11
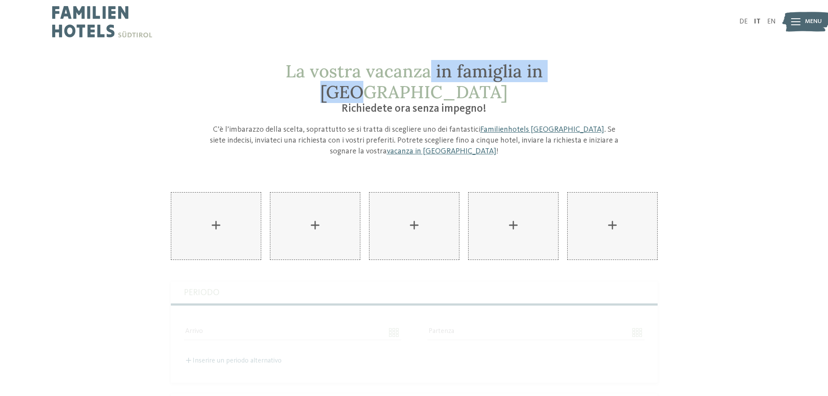
drag, startPoint x: 496, startPoint y: 63, endPoint x: 535, endPoint y: 60, distance: 39.2
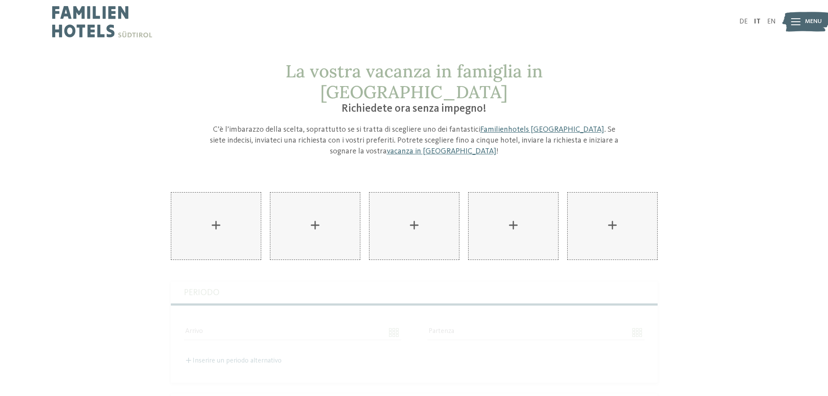
click at [457, 103] on span "Richiedete ora senza impegno!" at bounding box center [413, 108] width 145 height 11
click at [289, 124] on p "C’è l’imbarazzo della scelta, soprattutto se si tratta di scegliere uno dei fan…" at bounding box center [414, 140] width 413 height 33
click at [308, 124] on p "C’è l’imbarazzo della scelta, soprattutto se si tratta di scegliere uno dei fan…" at bounding box center [414, 140] width 413 height 33
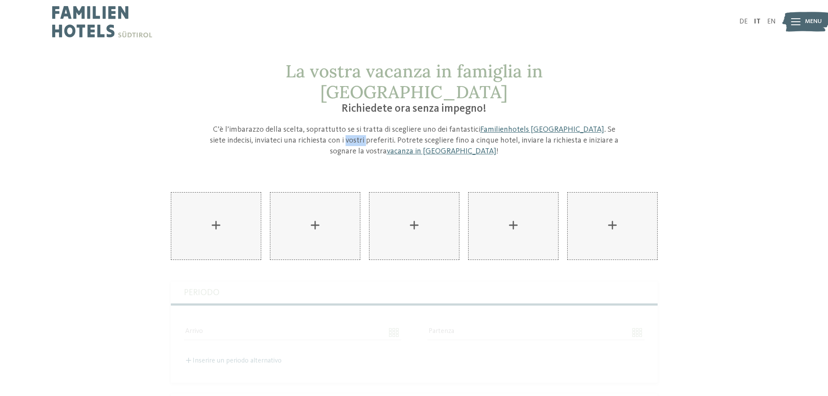
click at [308, 124] on p "C’è l’imbarazzo della scelta, soprattutto se si tratta di scegliere uno dei fan…" at bounding box center [414, 140] width 413 height 33
click at [354, 124] on p "C’è l’imbarazzo della scelta, soprattutto se si tratta di scegliere uno dei fan…" at bounding box center [414, 140] width 413 height 33
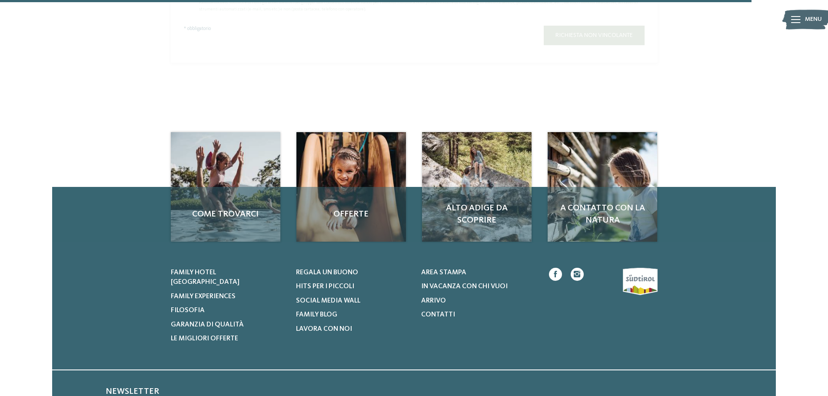
scroll to position [695, 0]
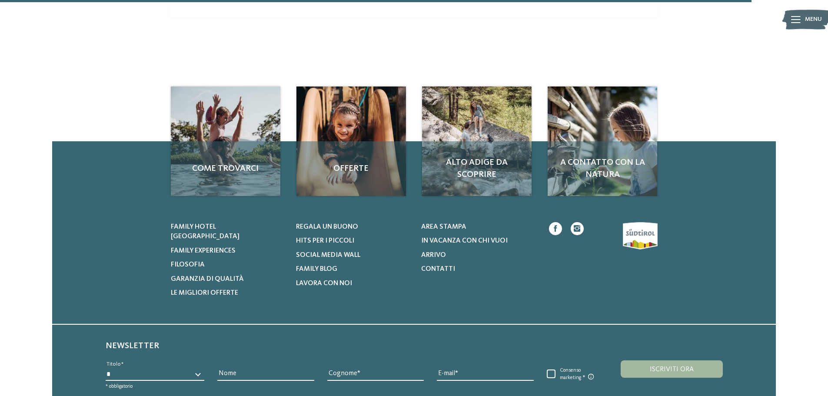
click at [442, 243] on div "Area stampa In vacanza con chi vuoi Arrivo Contatti" at bounding box center [478, 260] width 114 height 76
click at [443, 265] on span "Contatti" at bounding box center [438, 268] width 34 height 7
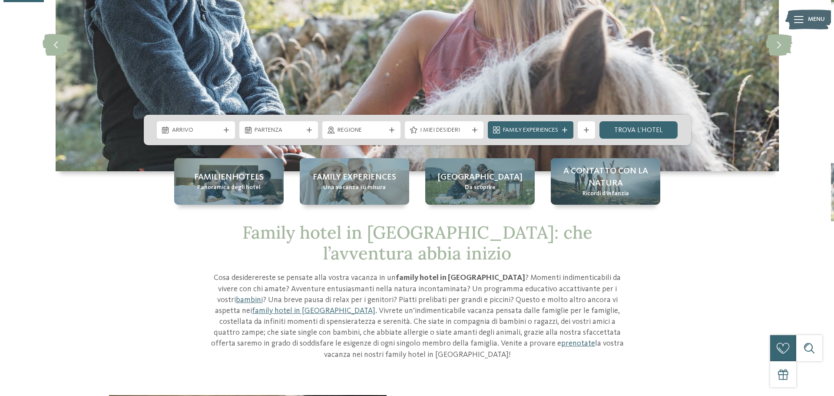
scroll to position [43, 0]
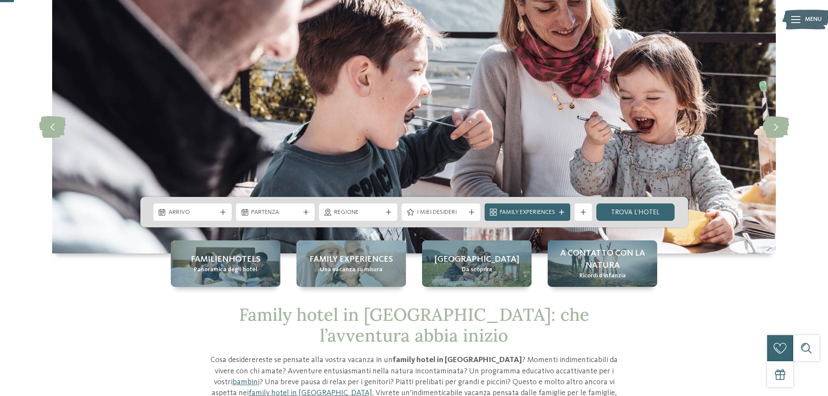
click at [809, 20] on span "Menu" at bounding box center [813, 19] width 17 height 9
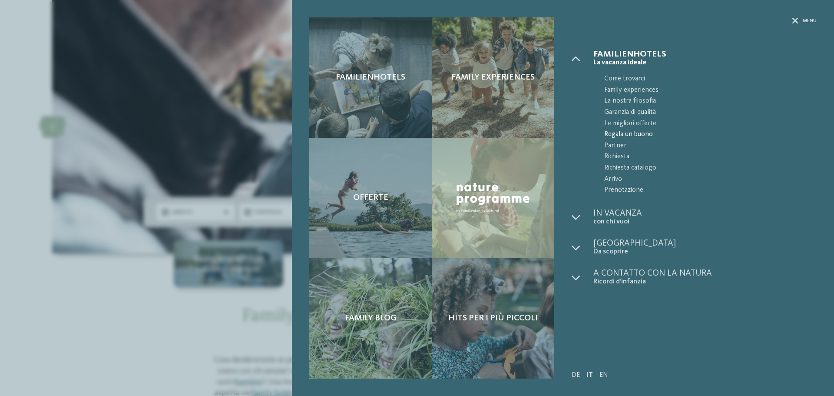
click at [640, 133] on span "Regala un buono" at bounding box center [710, 134] width 212 height 11
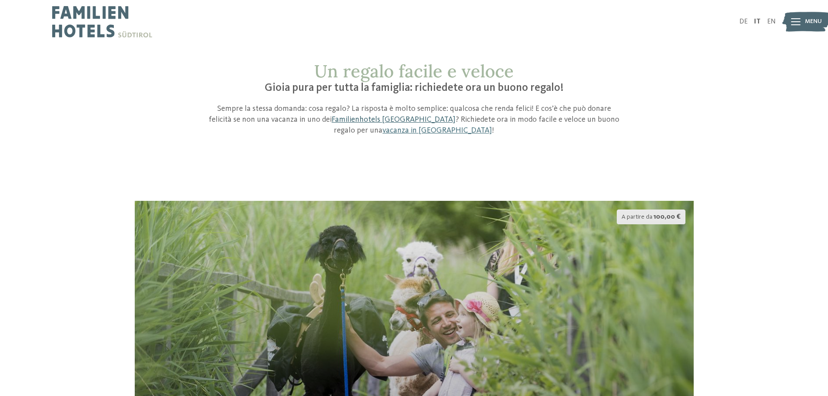
click at [355, 117] on link "Familienhotels [GEOGRAPHIC_DATA]" at bounding box center [393, 120] width 124 height 8
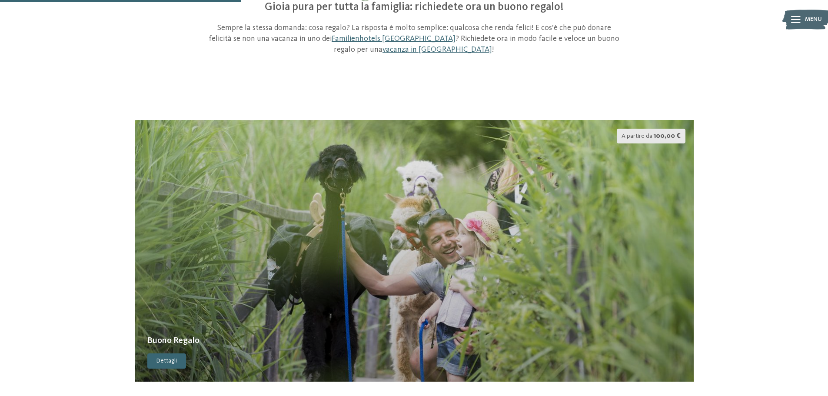
scroll to position [174, 0]
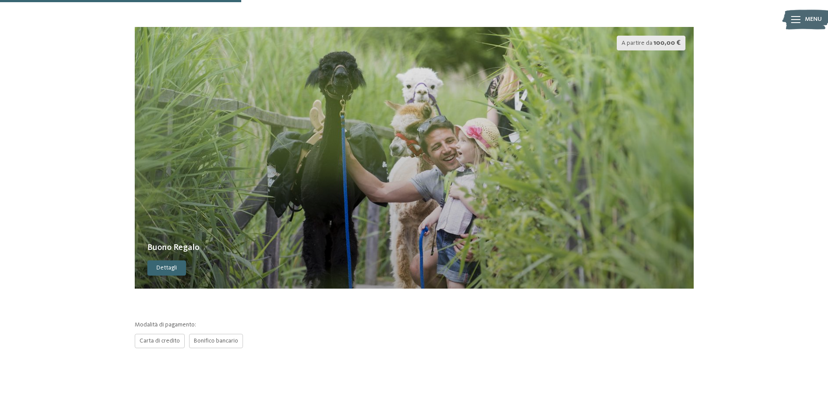
click at [173, 263] on div "Dettagli" at bounding box center [166, 268] width 39 height 16
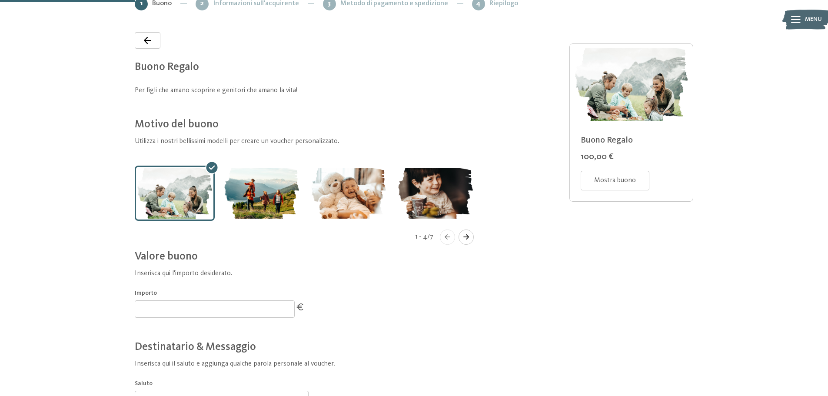
scroll to position [128, 0]
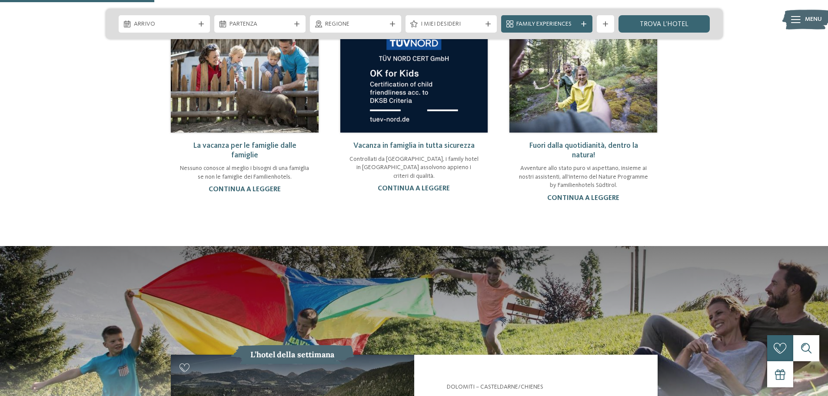
scroll to position [782, 0]
